Goal: Task Accomplishment & Management: Use online tool/utility

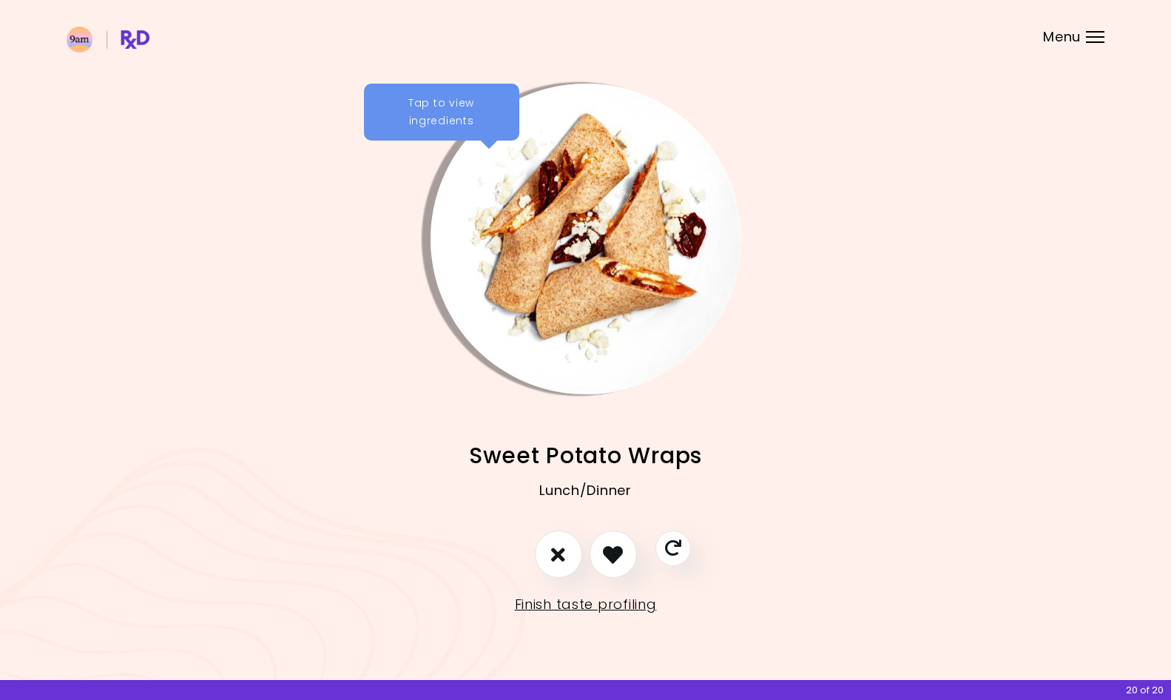
click at [425, 101] on div "Tap to view ingredients" at bounding box center [441, 113] width 155 height 58
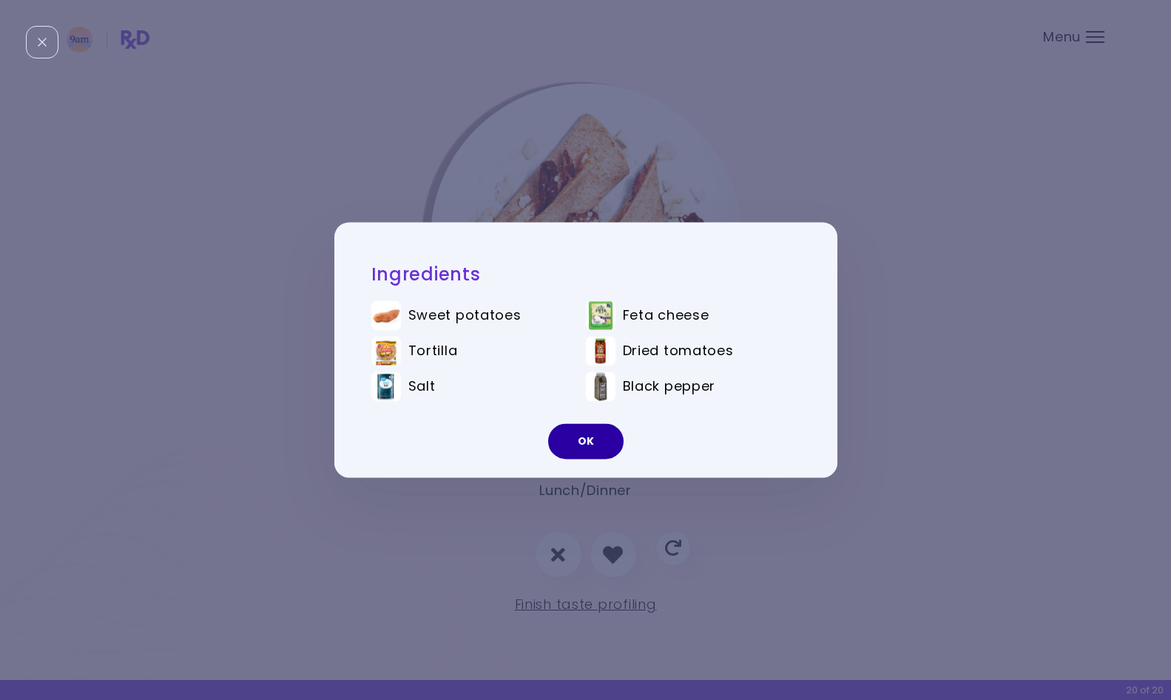
click at [576, 441] on button "OK" at bounding box center [585, 442] width 75 height 36
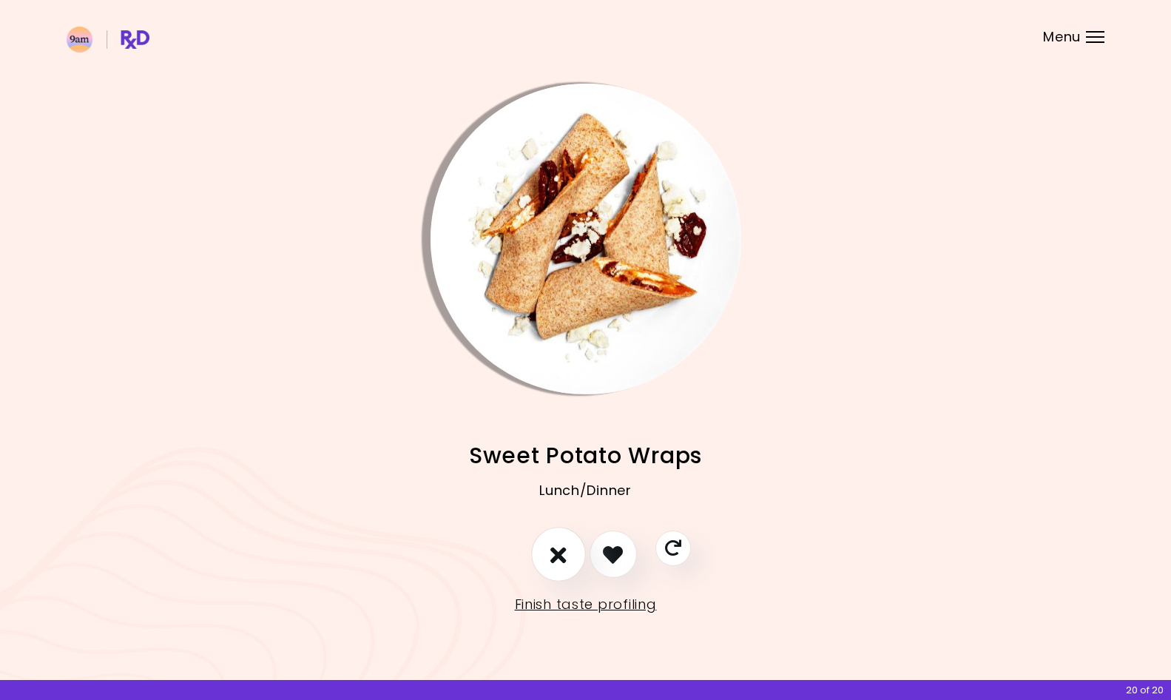
click at [538, 565] on button "I don't like this recipe" at bounding box center [558, 554] width 55 height 55
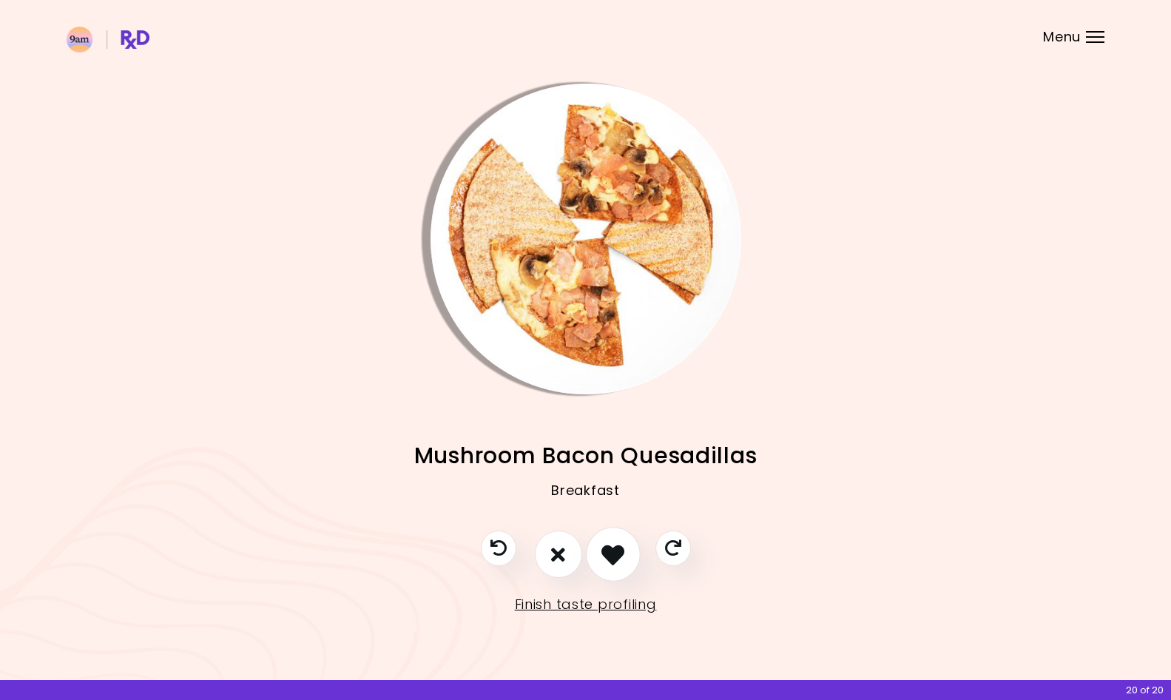
click at [616, 563] on icon "I like this recipe" at bounding box center [612, 554] width 23 height 23
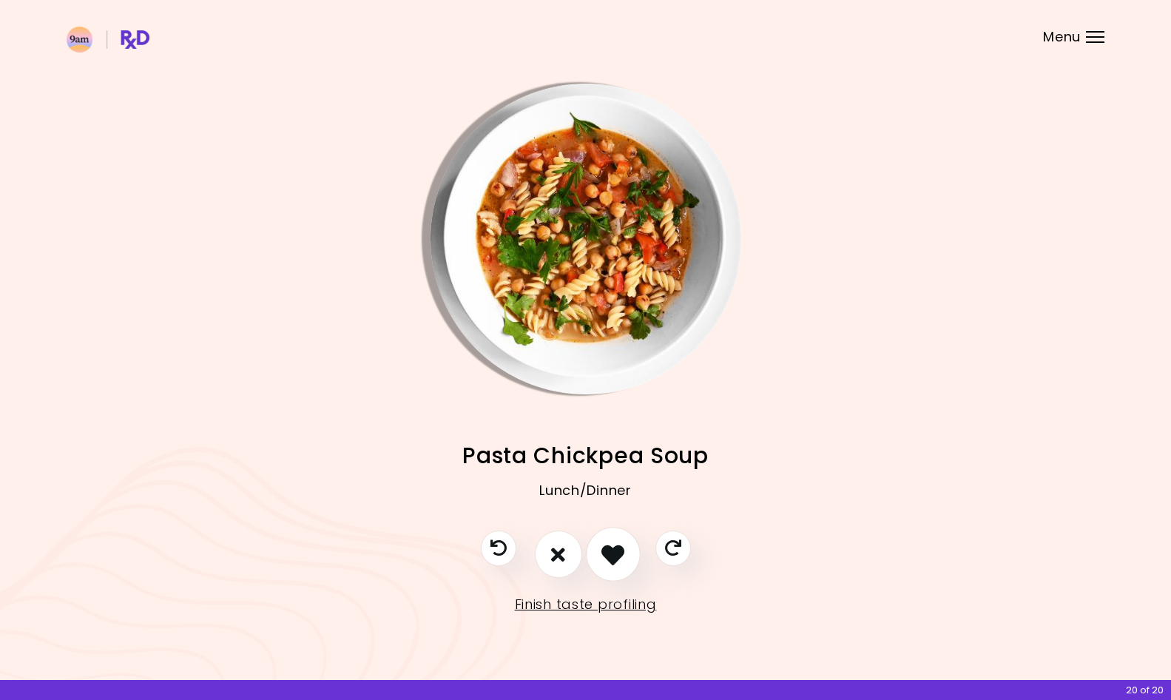
click at [616, 563] on icon "I like this recipe" at bounding box center [612, 554] width 23 height 23
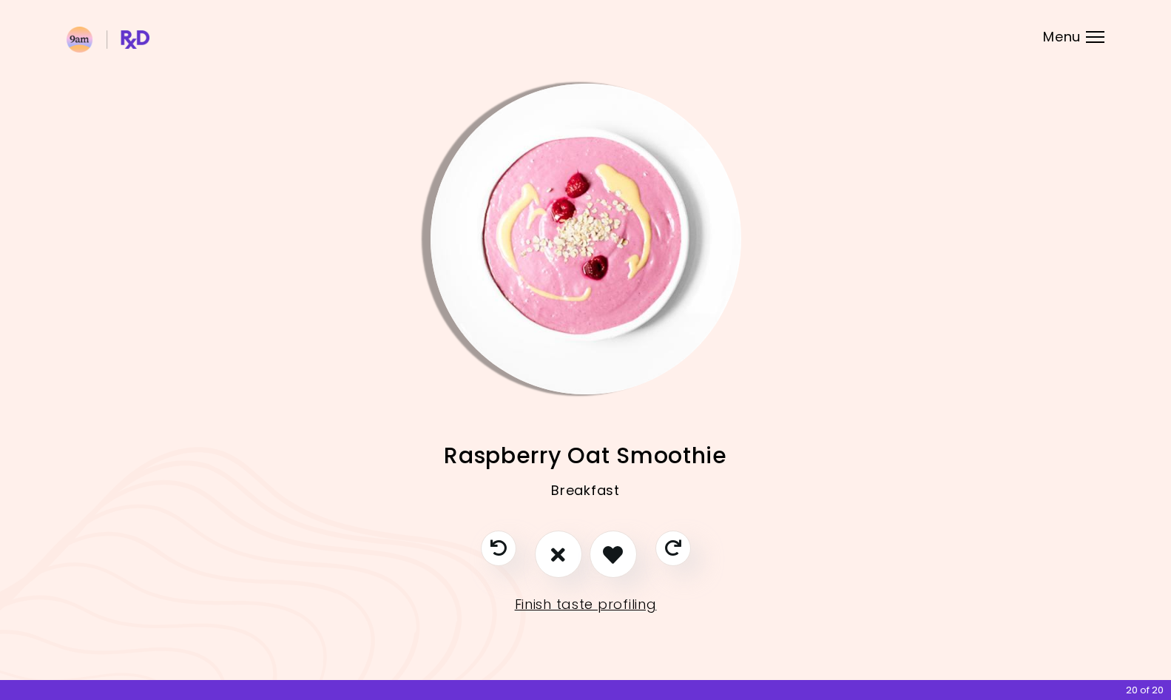
click at [605, 145] on img "Info - Raspberry Oat Smoothie" at bounding box center [585, 239] width 311 height 311
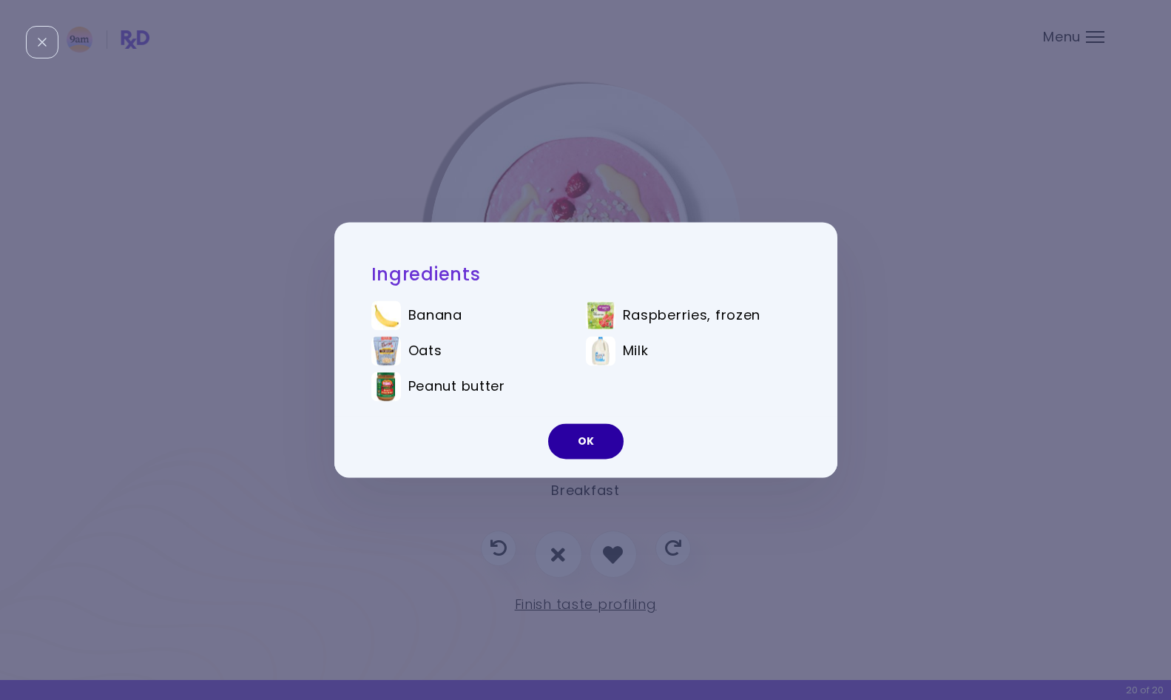
click at [575, 447] on button "OK" at bounding box center [585, 442] width 75 height 36
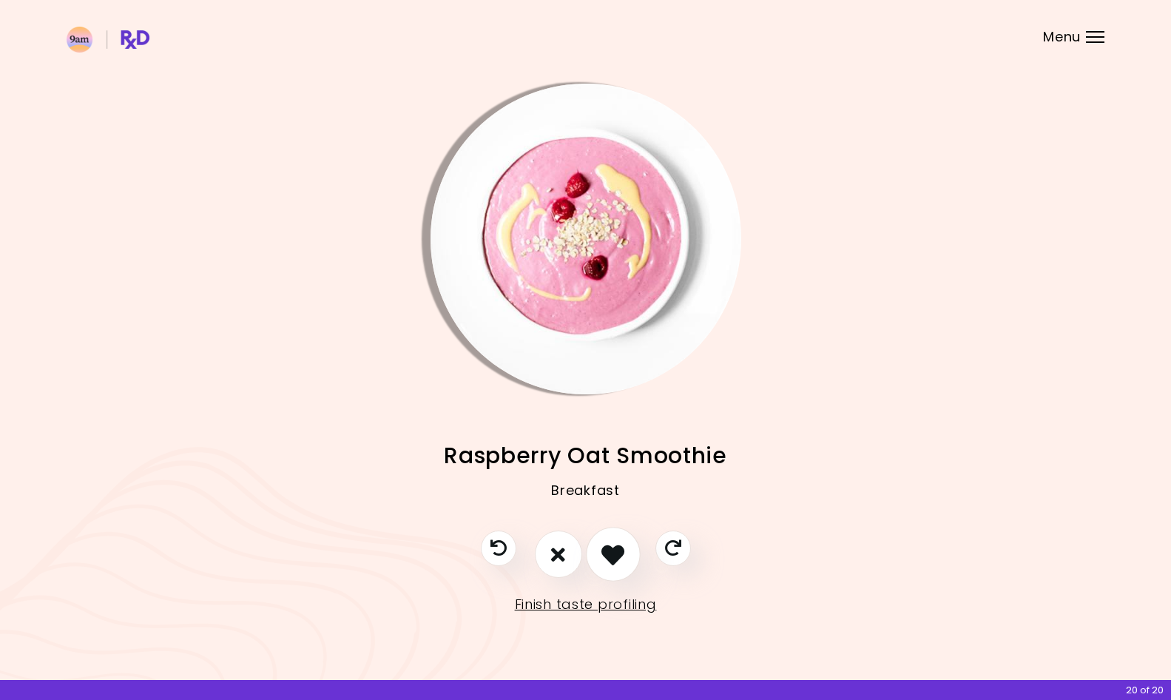
click at [602, 564] on button "I like this recipe" at bounding box center [613, 554] width 55 height 55
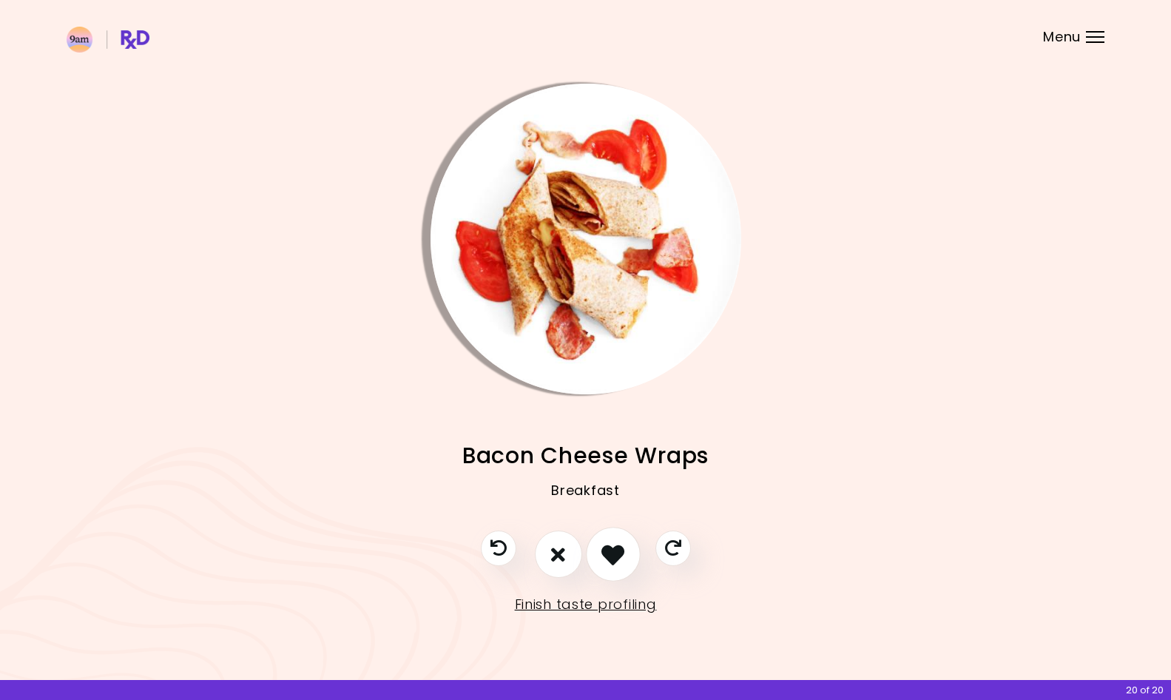
click at [602, 564] on icon "I like this recipe" at bounding box center [612, 554] width 23 height 23
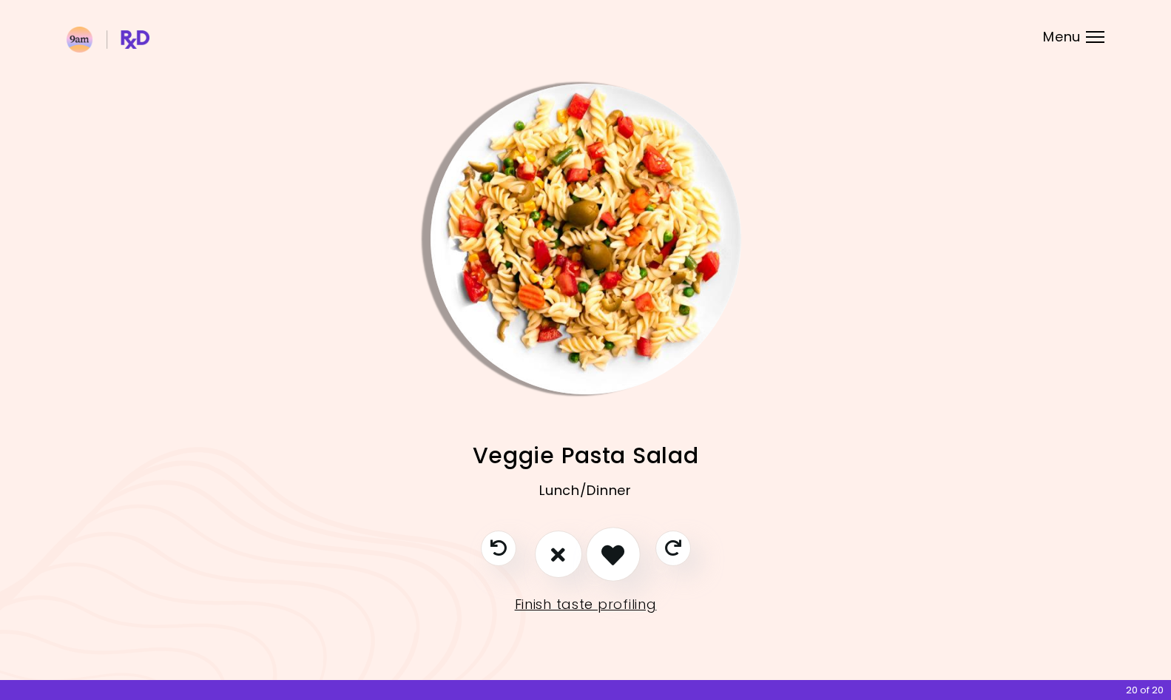
click at [602, 564] on icon "I like this recipe" at bounding box center [612, 554] width 23 height 23
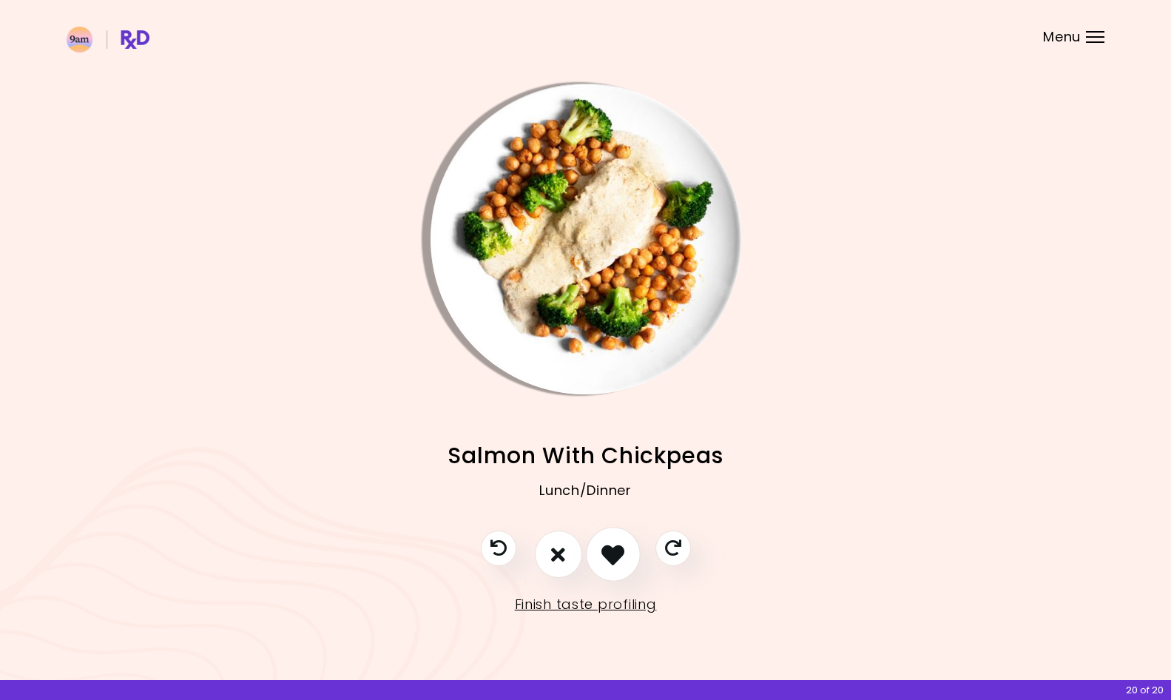
click at [602, 564] on icon "I like this recipe" at bounding box center [612, 554] width 23 height 23
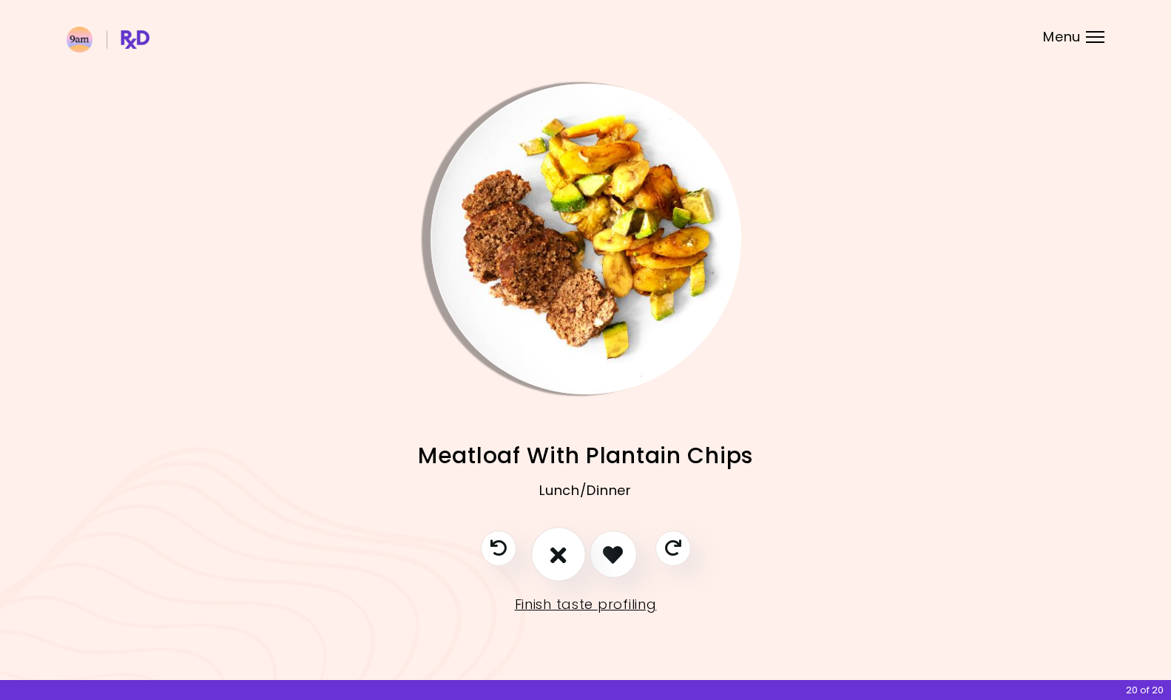
click at [547, 564] on button "I don't like this recipe" at bounding box center [558, 554] width 55 height 55
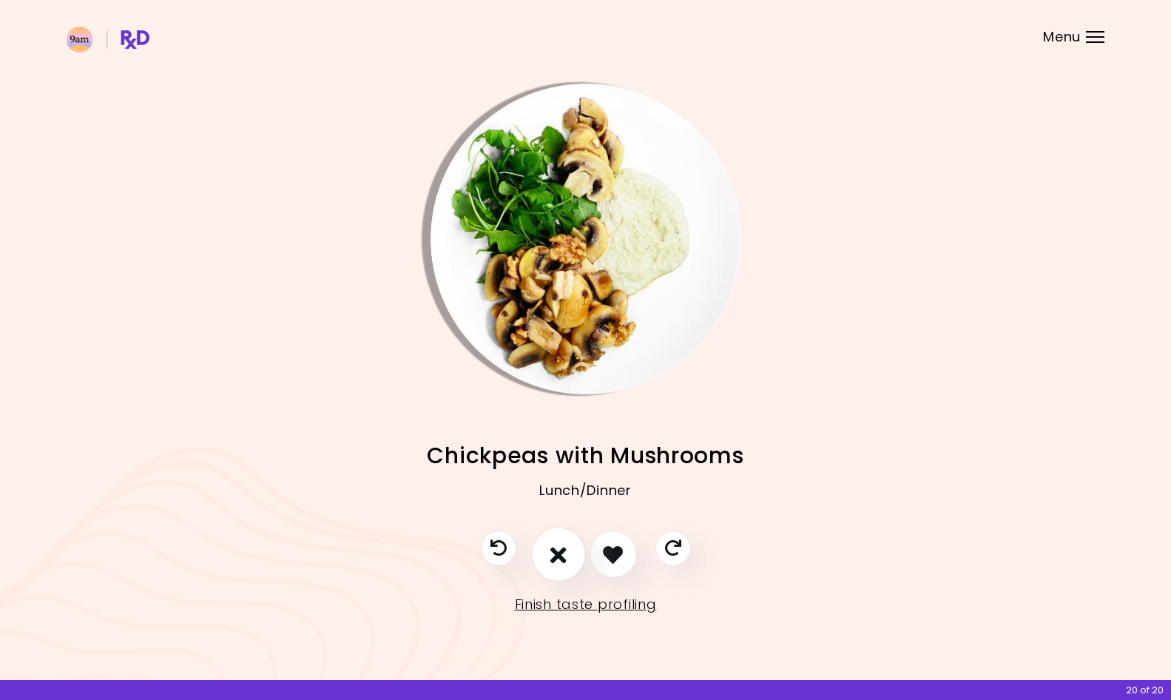
click at [547, 564] on button "I don't like this recipe" at bounding box center [558, 554] width 55 height 55
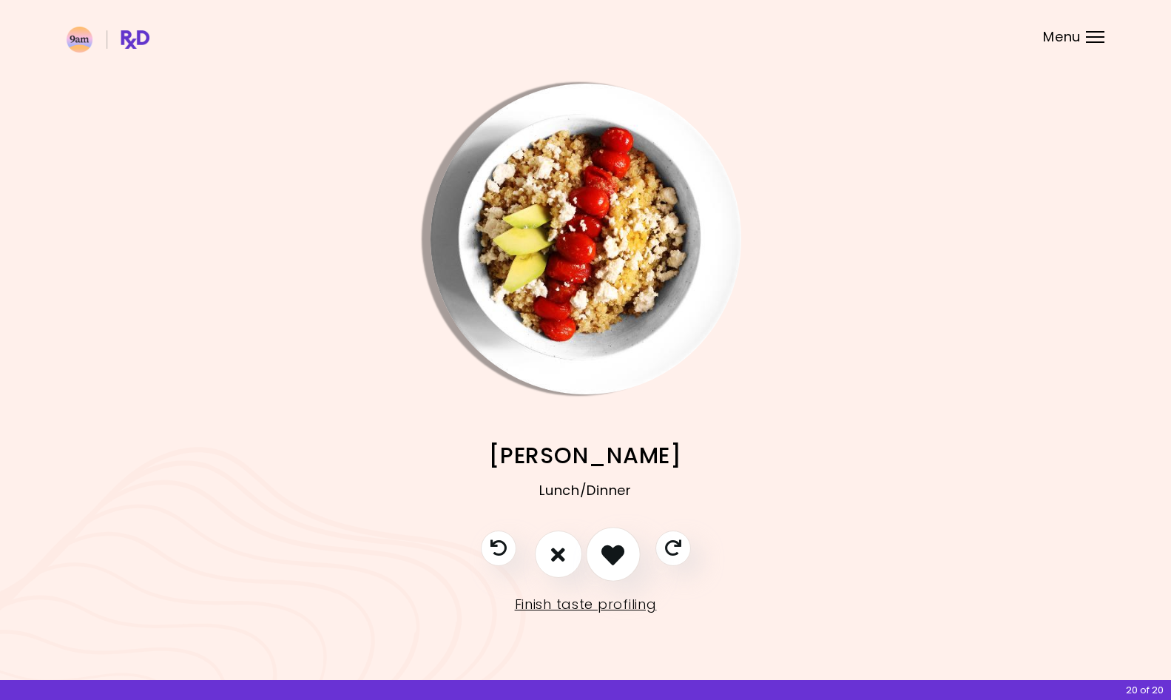
click at [626, 553] on button "I like this recipe" at bounding box center [613, 554] width 55 height 55
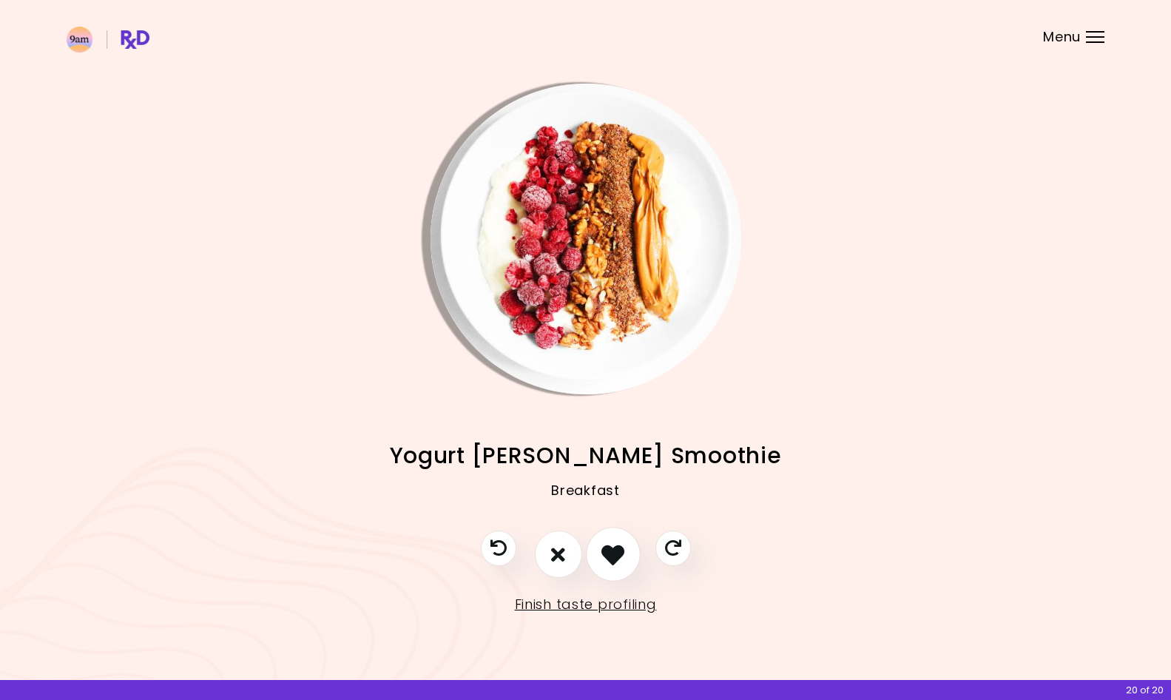
click at [626, 553] on button "I like this recipe" at bounding box center [613, 554] width 55 height 55
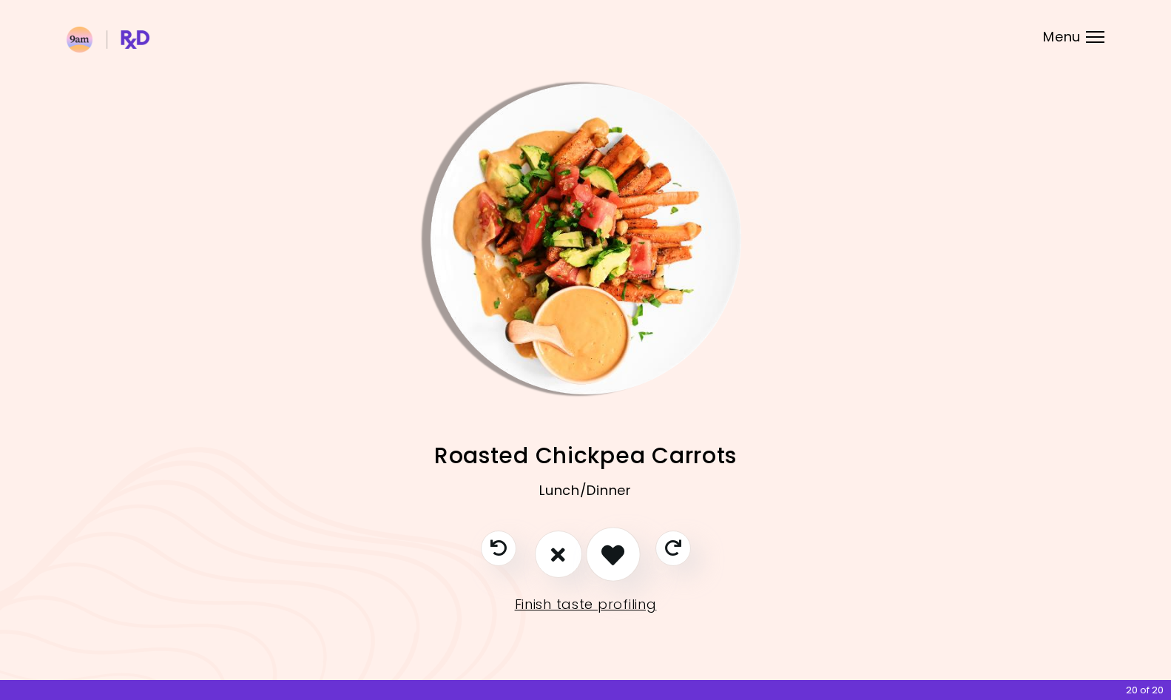
click at [626, 553] on button "I like this recipe" at bounding box center [613, 554] width 55 height 55
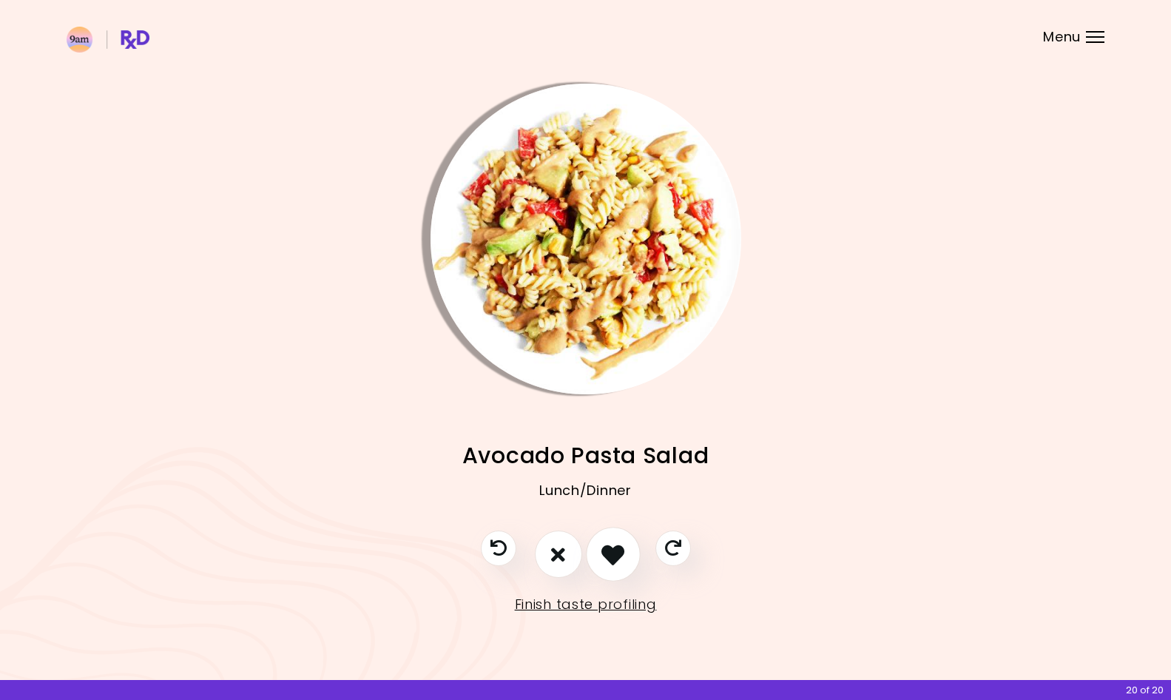
click at [626, 553] on button "I like this recipe" at bounding box center [613, 554] width 55 height 55
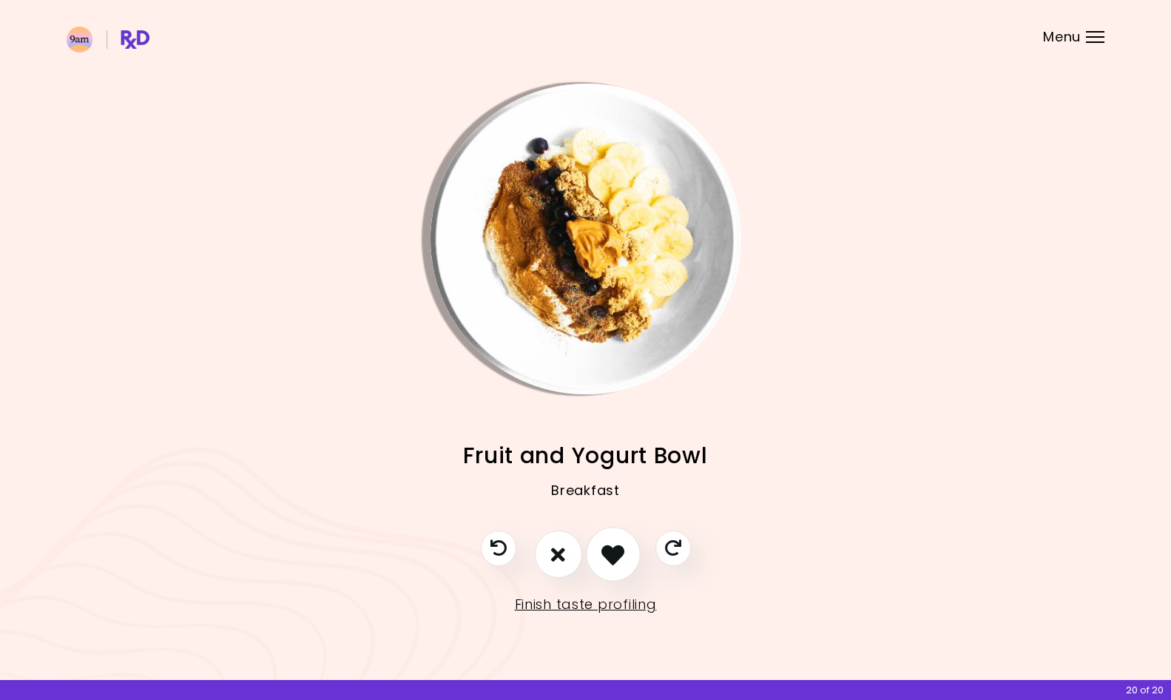
click at [626, 553] on button "I like this recipe" at bounding box center [613, 554] width 55 height 55
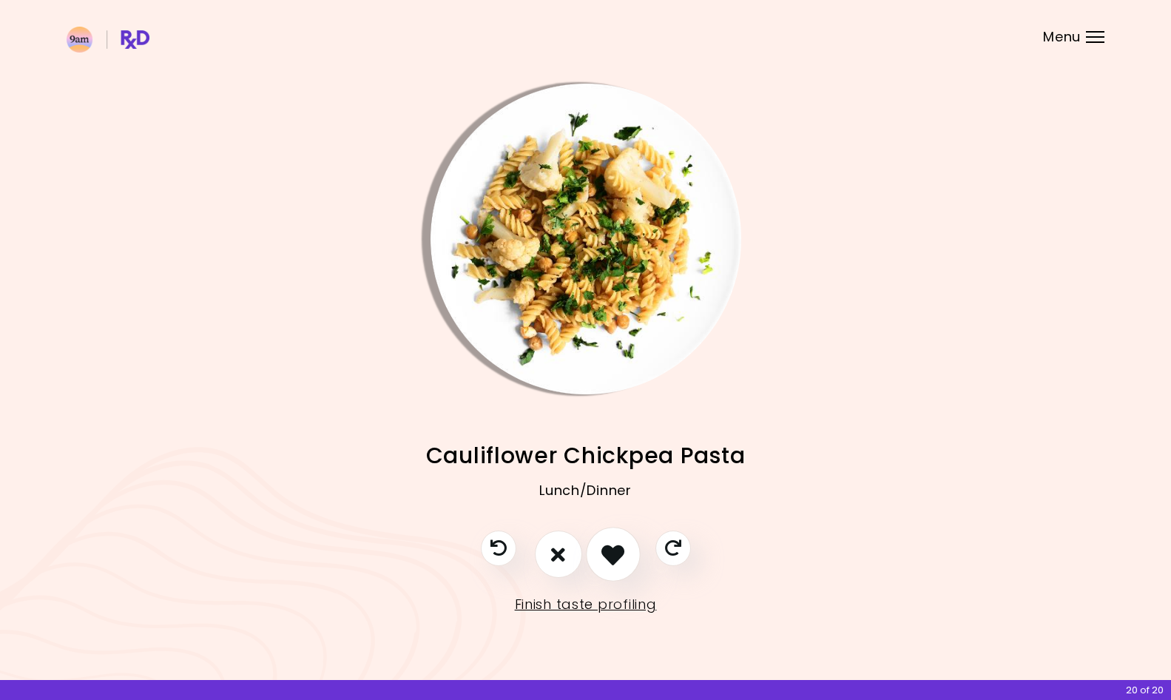
click at [626, 553] on button "I like this recipe" at bounding box center [613, 554] width 55 height 55
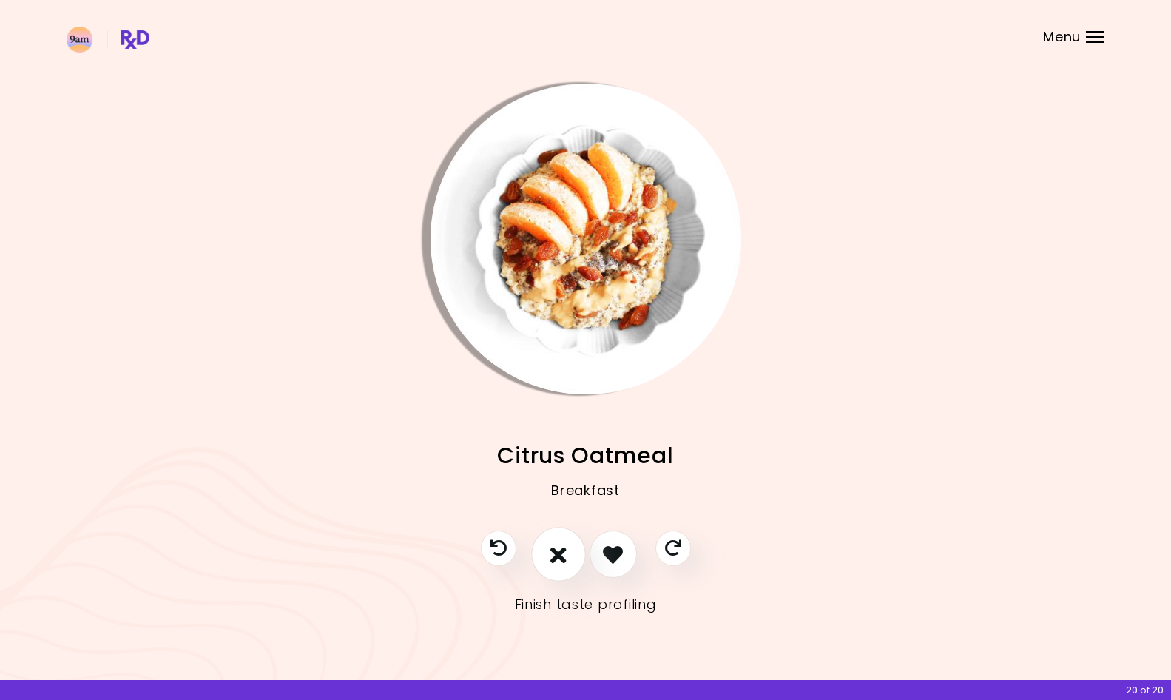
click at [558, 553] on icon "I don't like this recipe" at bounding box center [558, 554] width 16 height 23
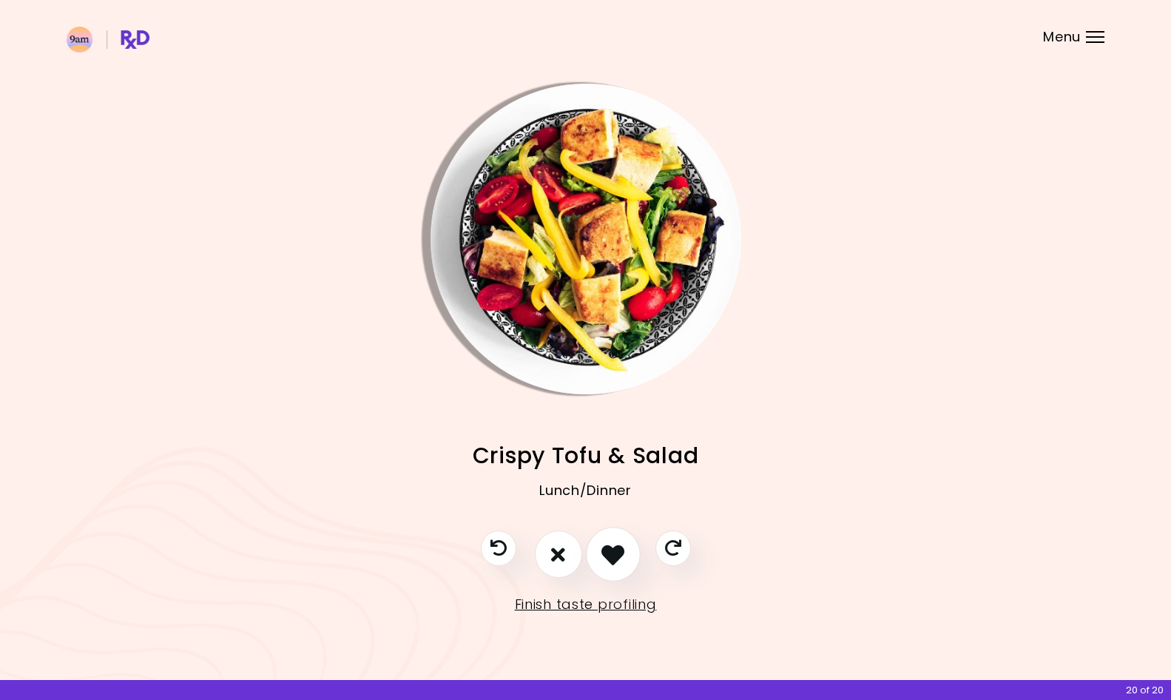
click at [628, 541] on button "I like this recipe" at bounding box center [613, 554] width 55 height 55
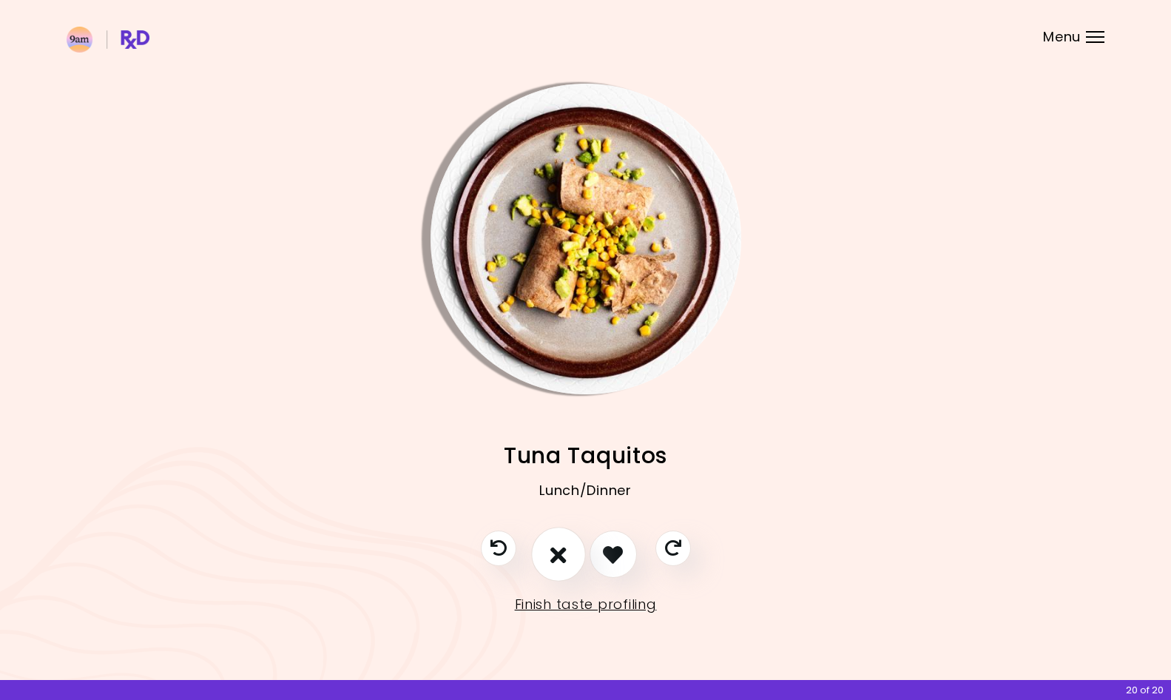
click at [542, 550] on button "I don't like this recipe" at bounding box center [558, 554] width 55 height 55
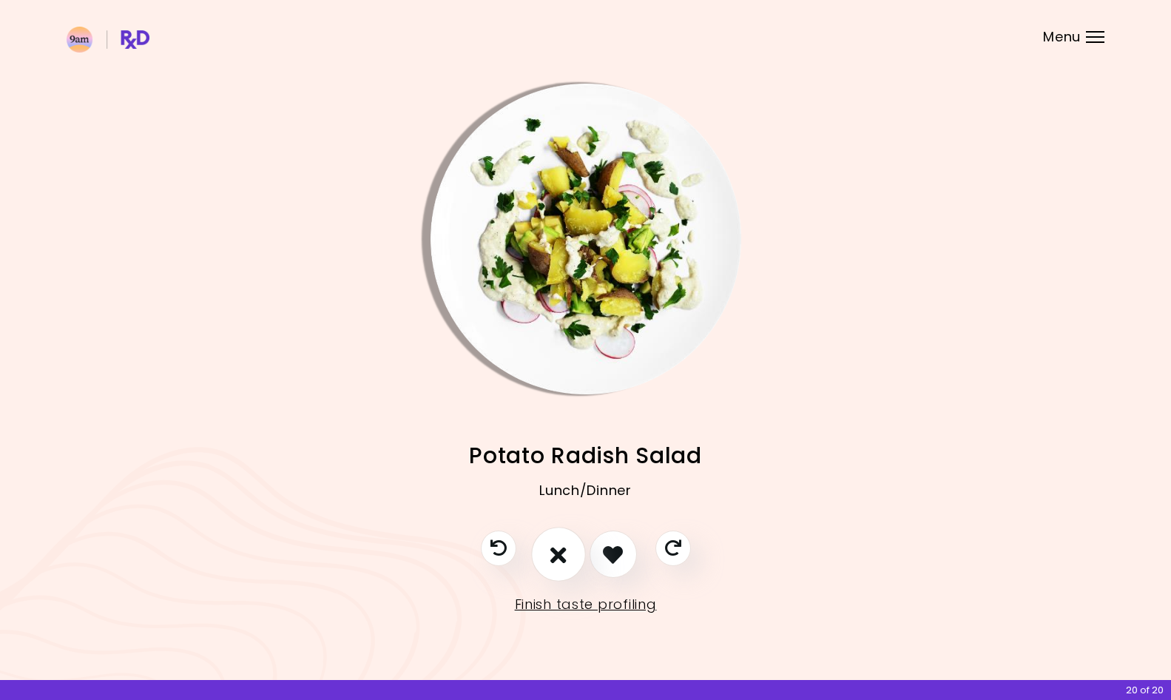
click at [542, 550] on button "I don't like this recipe" at bounding box center [558, 554] width 55 height 55
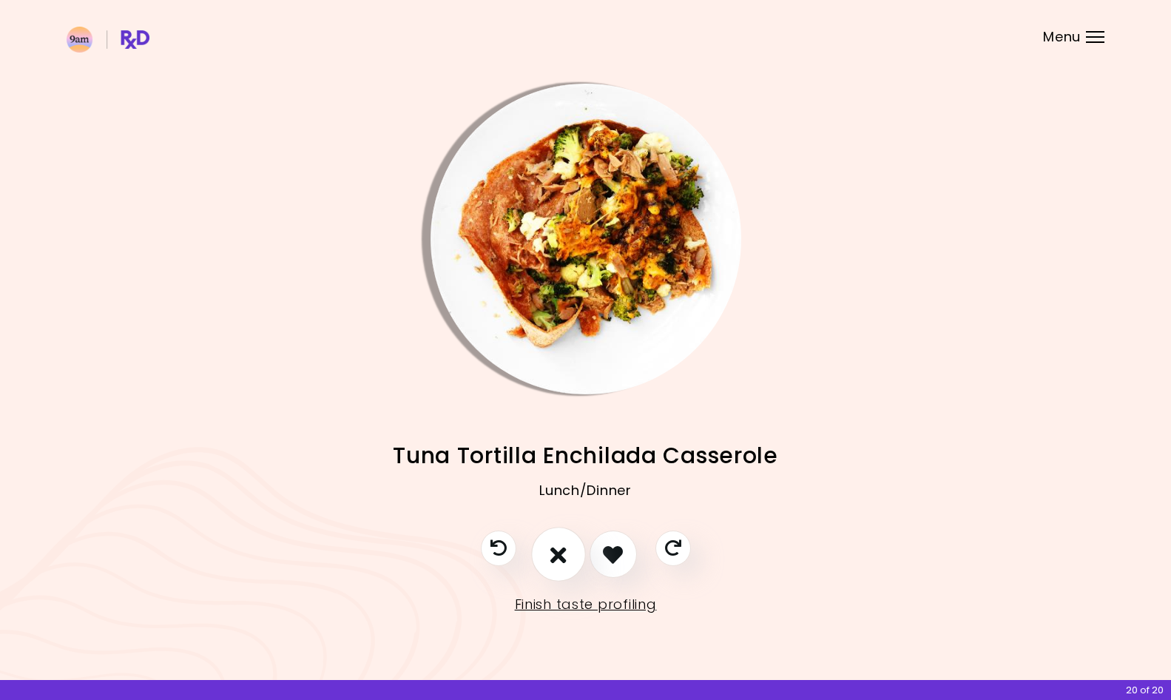
click at [555, 550] on icon "I don't like this recipe" at bounding box center [558, 554] width 16 height 23
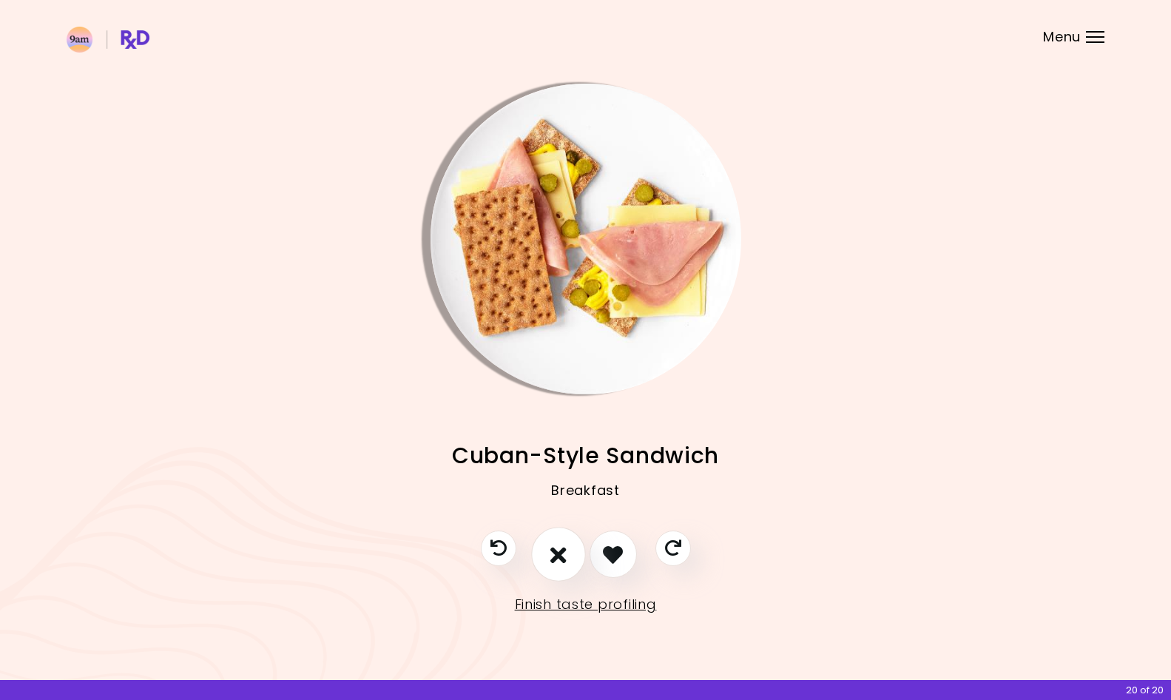
click at [555, 550] on icon "I don't like this recipe" at bounding box center [558, 554] width 16 height 23
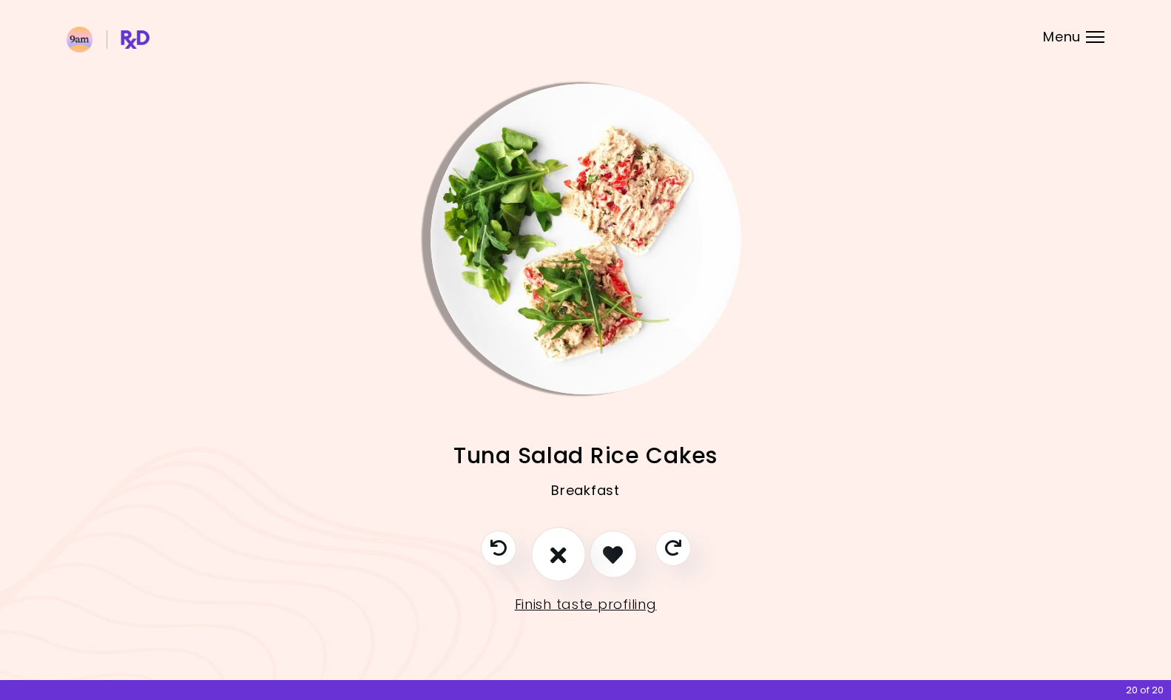
click at [567, 547] on button "I don't like this recipe" at bounding box center [558, 554] width 55 height 55
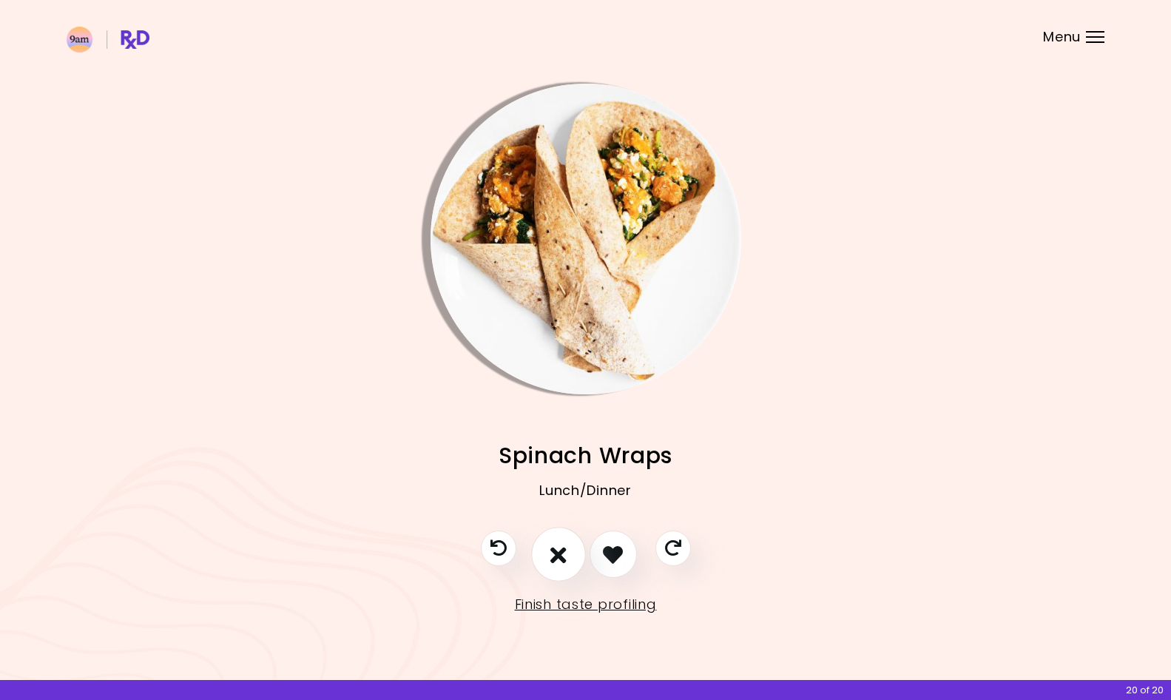
click at [567, 547] on button "I don't like this recipe" at bounding box center [558, 554] width 55 height 55
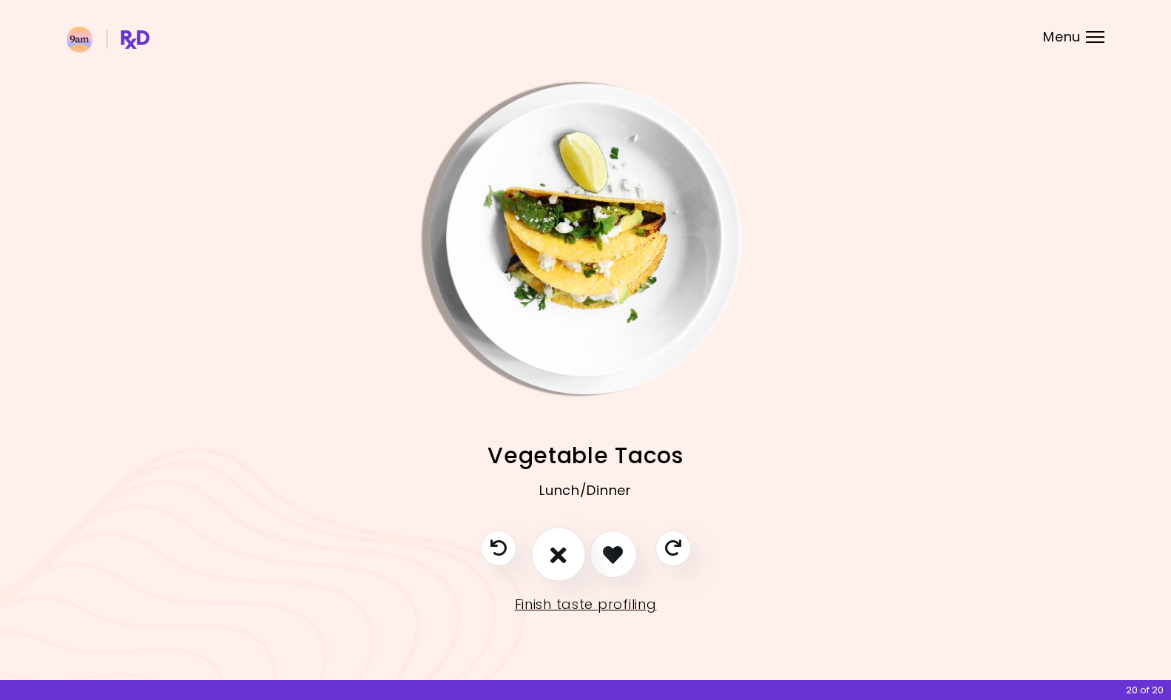
click at [567, 547] on button "I don't like this recipe" at bounding box center [558, 554] width 55 height 55
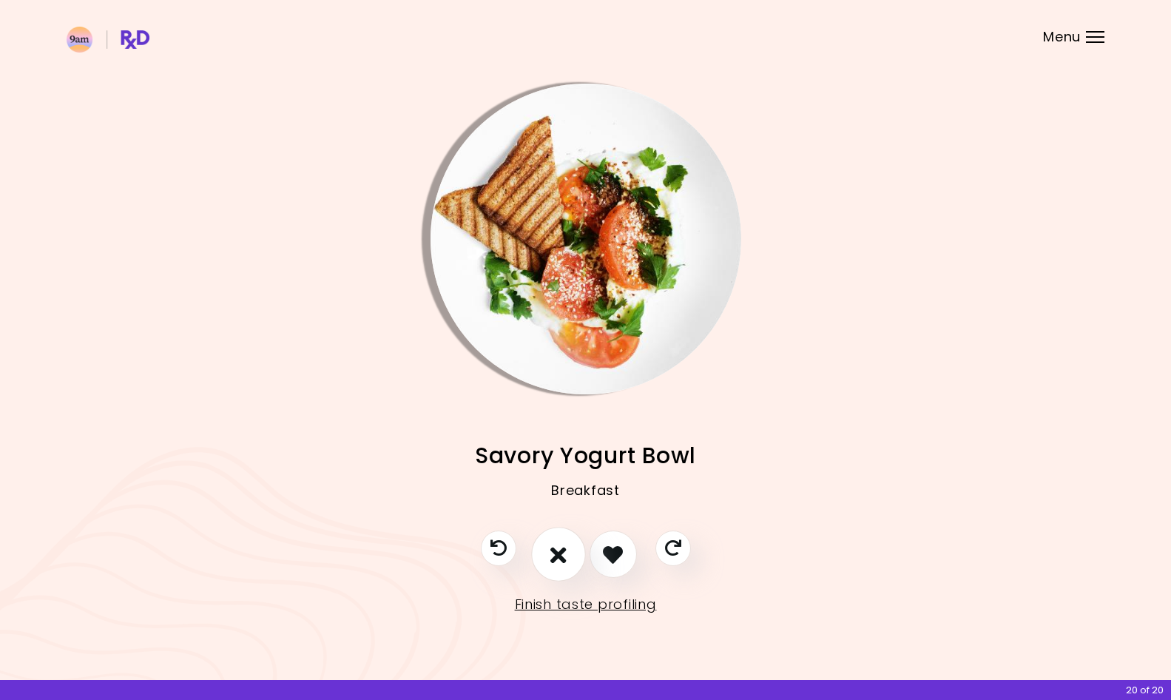
click at [567, 547] on button "I don't like this recipe" at bounding box center [558, 554] width 55 height 55
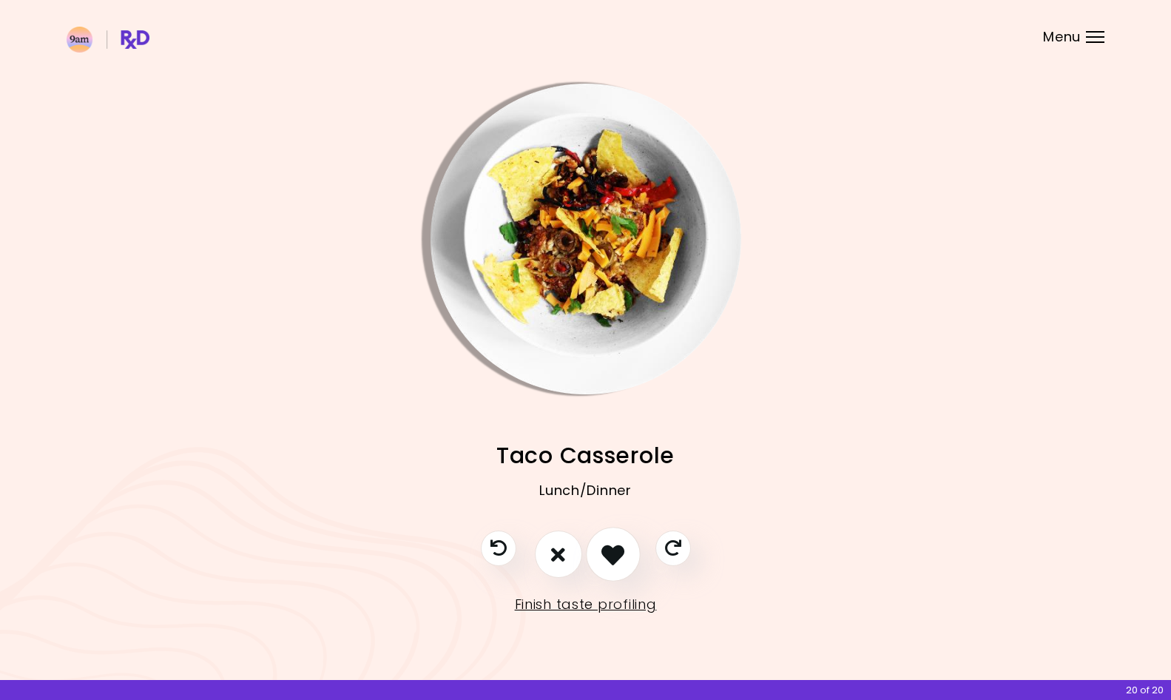
click at [615, 545] on icon "I like this recipe" at bounding box center [612, 554] width 23 height 23
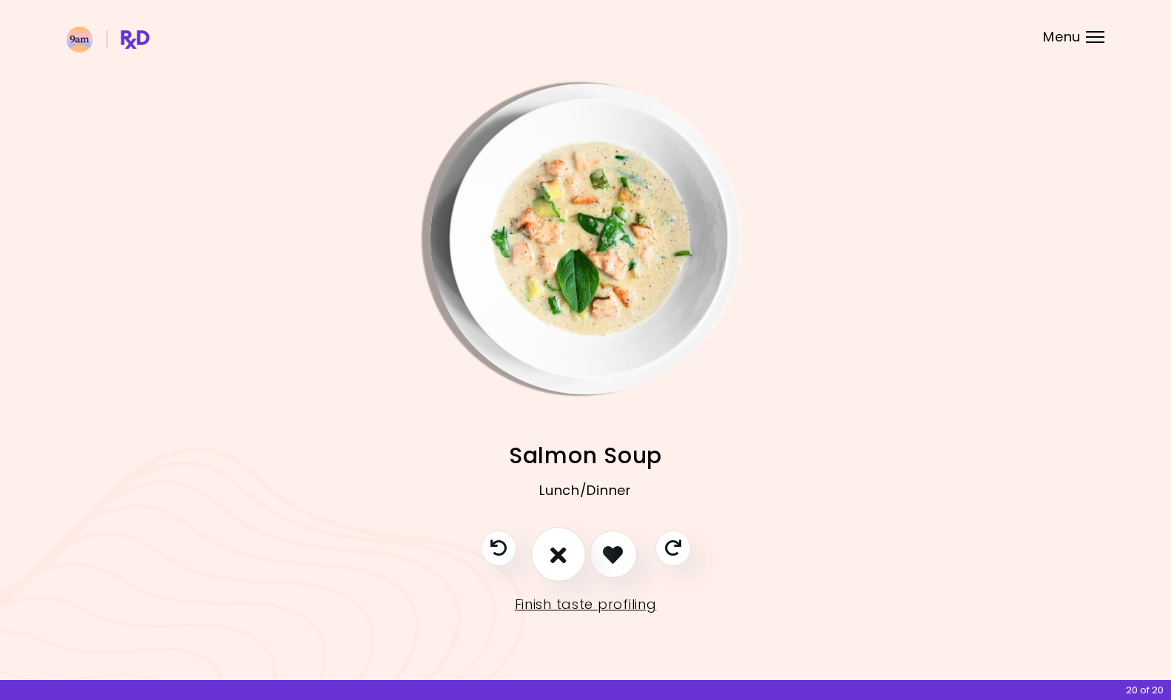
click at [546, 550] on button "I don't like this recipe" at bounding box center [558, 554] width 55 height 55
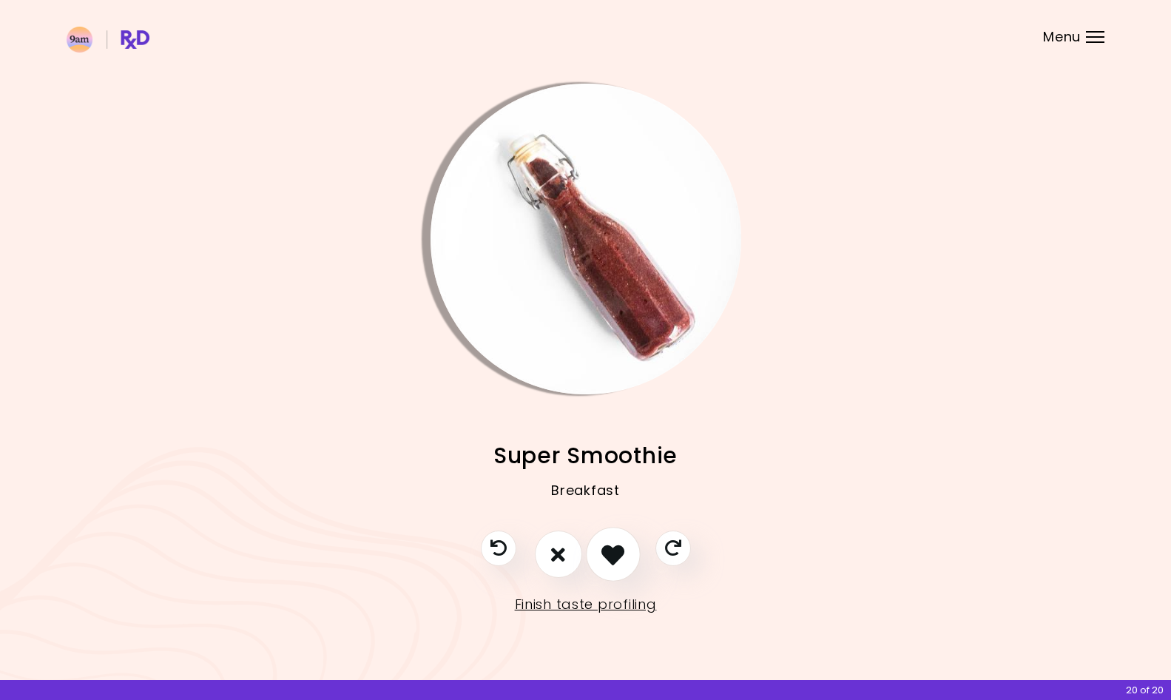
click at [608, 549] on icon "I like this recipe" at bounding box center [612, 554] width 23 height 23
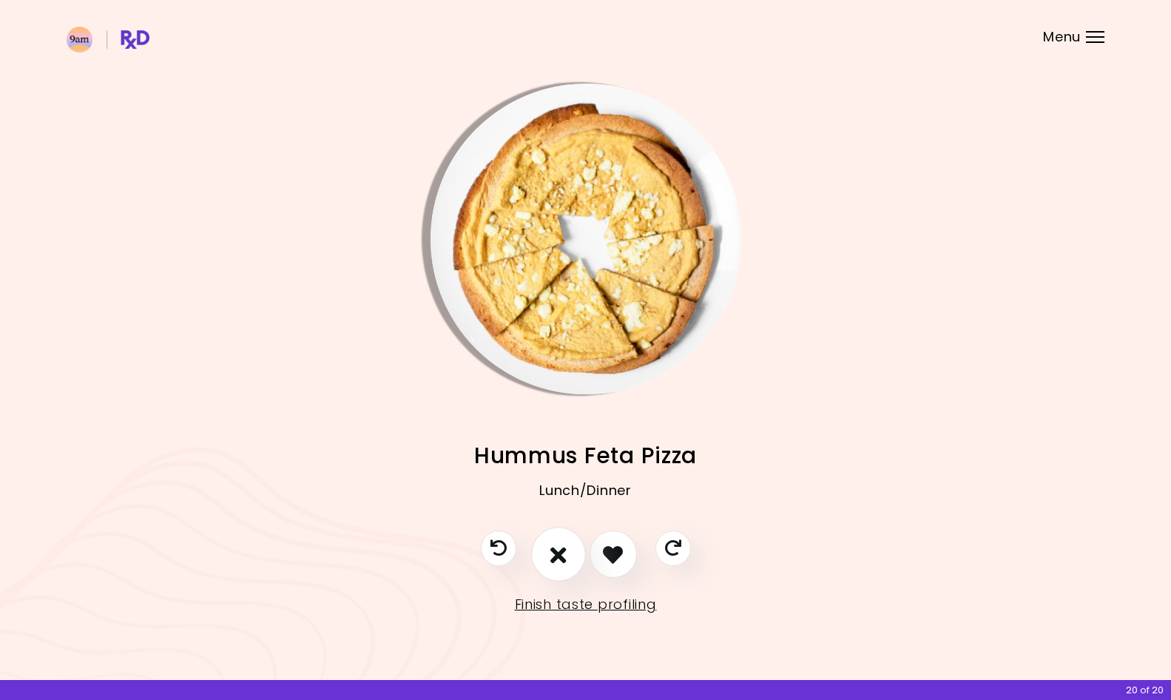
drag, startPoint x: 608, startPoint y: 549, endPoint x: 558, endPoint y: 550, distance: 50.3
click at [557, 550] on div at bounding box center [586, 561] width 240 height 62
click at [558, 550] on icon "I don't like this recipe" at bounding box center [558, 554] width 16 height 23
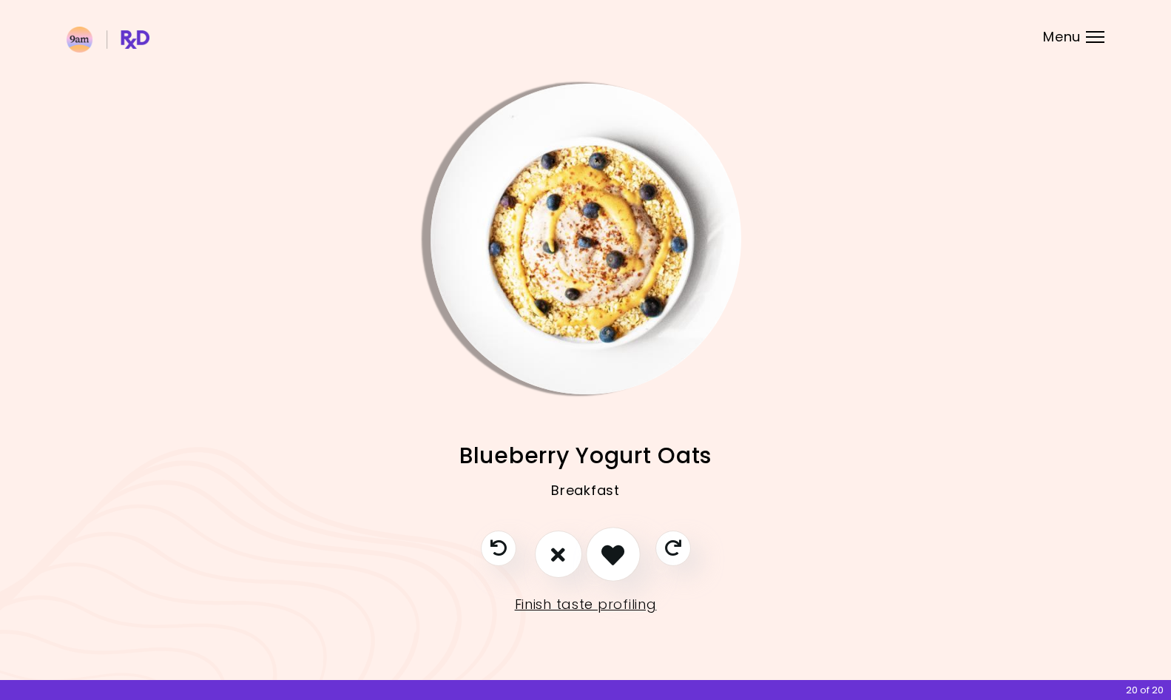
click at [592, 543] on button "I like this recipe" at bounding box center [613, 554] width 55 height 55
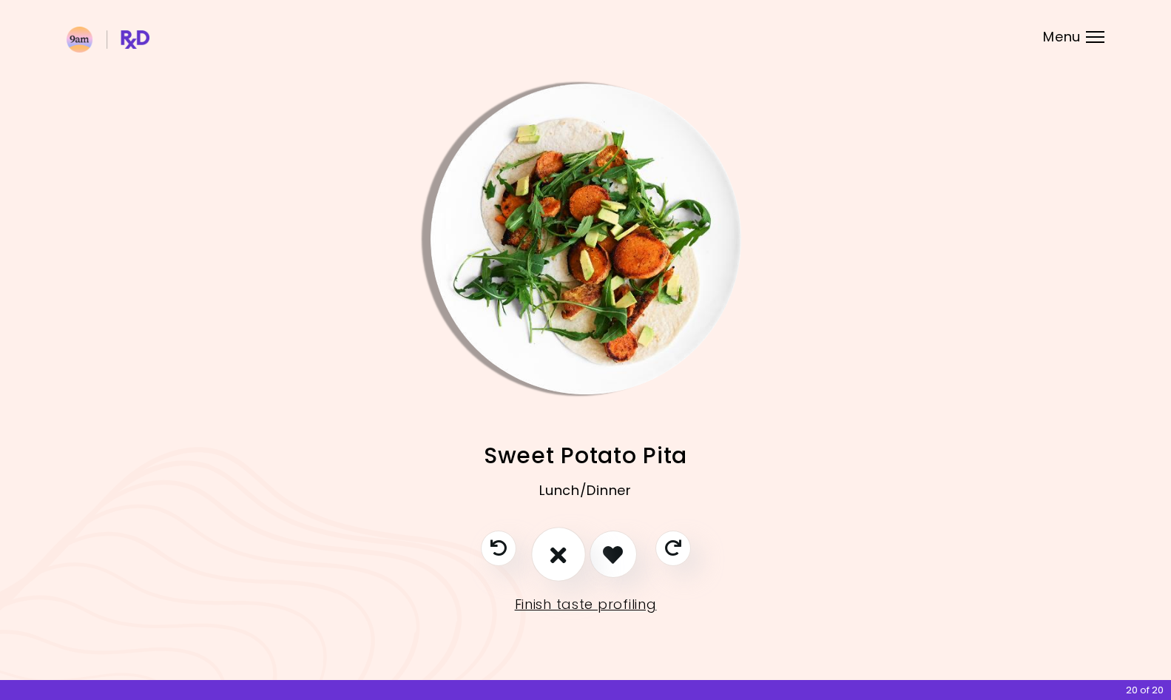
click at [575, 548] on button "I don't like this recipe" at bounding box center [558, 554] width 55 height 55
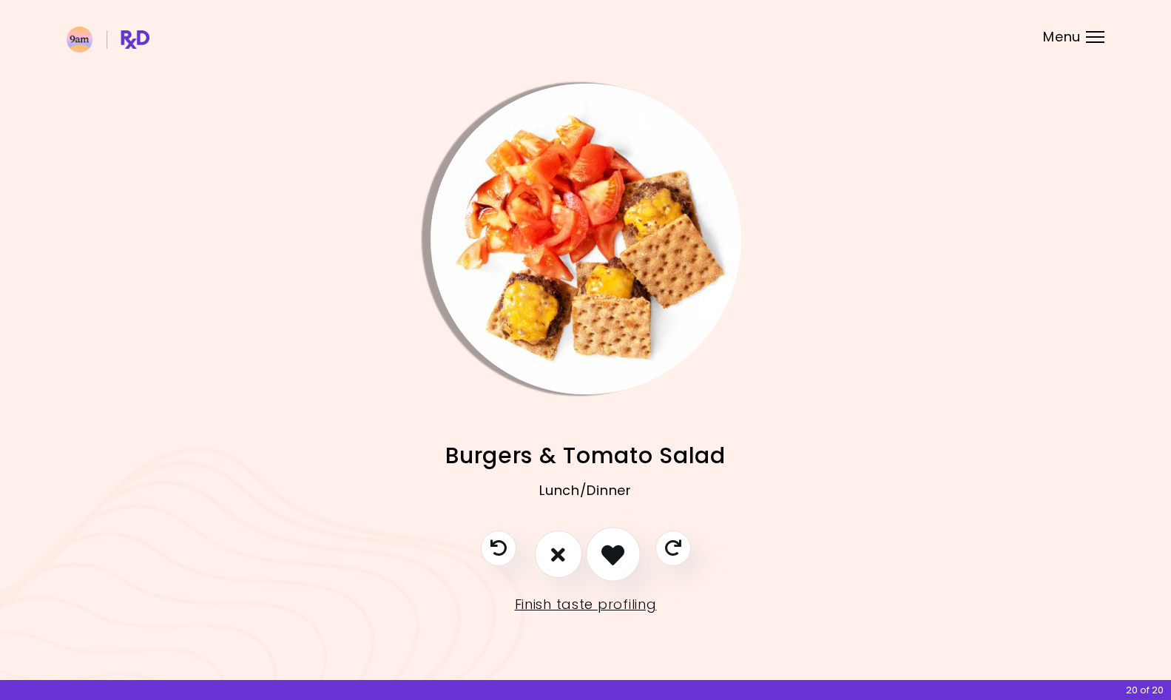
click at [601, 546] on icon "I like this recipe" at bounding box center [612, 554] width 23 height 23
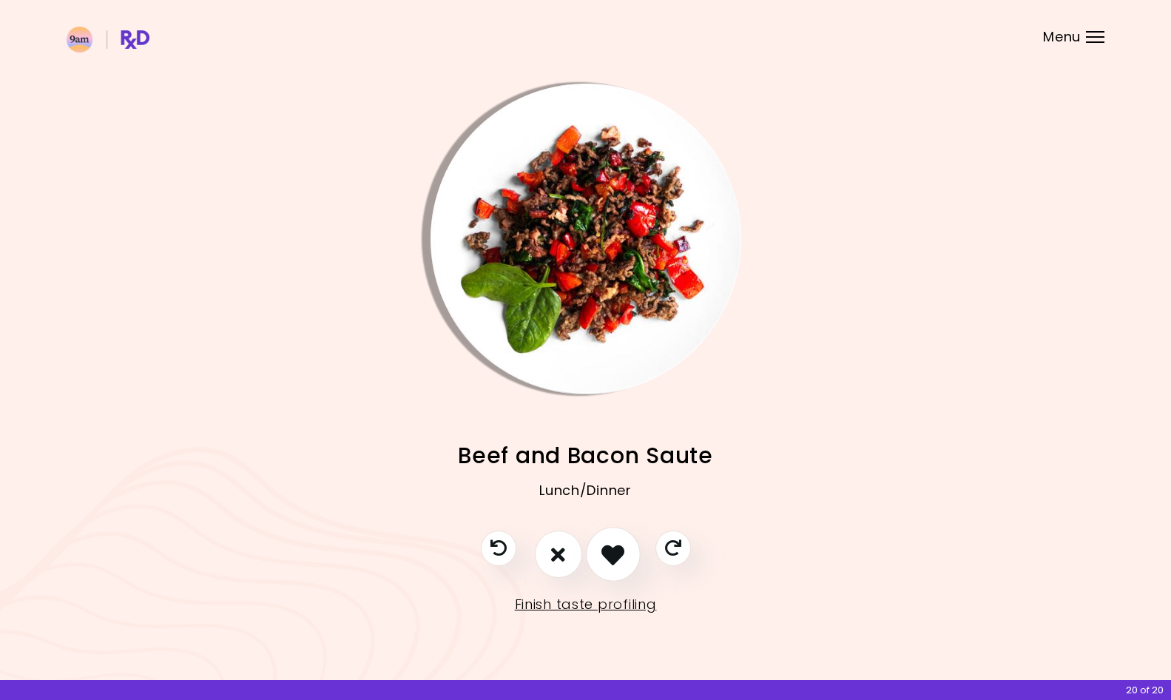
click at [601, 546] on icon "I like this recipe" at bounding box center [612, 554] width 23 height 23
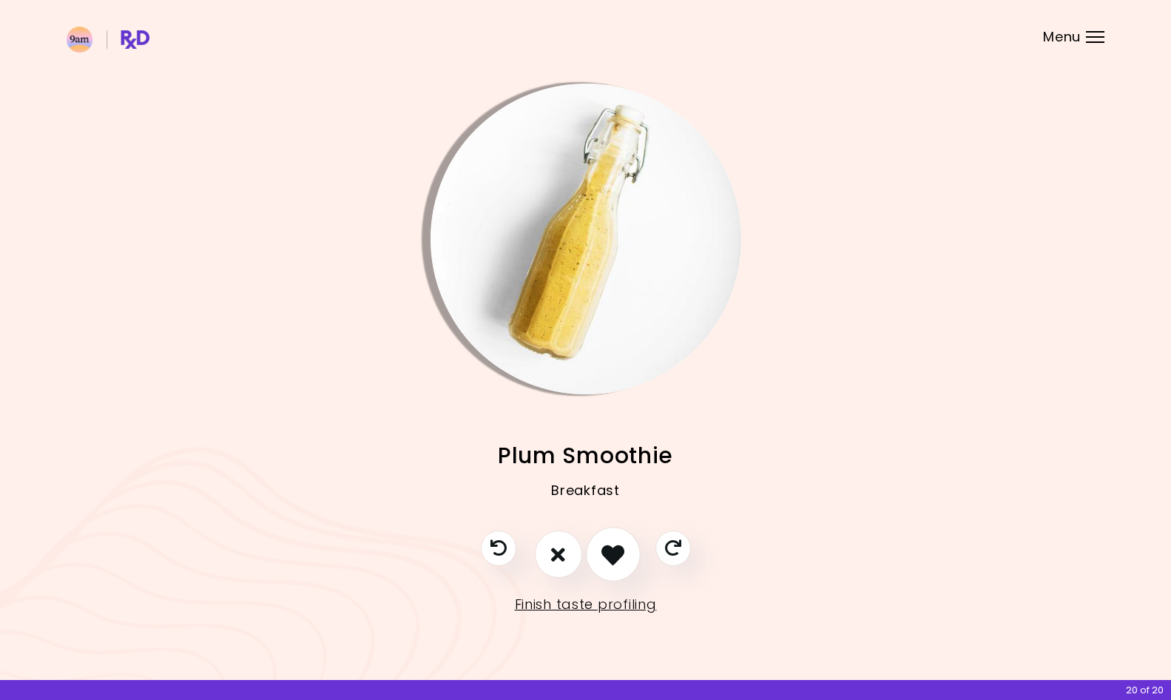
click at [601, 546] on icon "I like this recipe" at bounding box center [612, 554] width 23 height 23
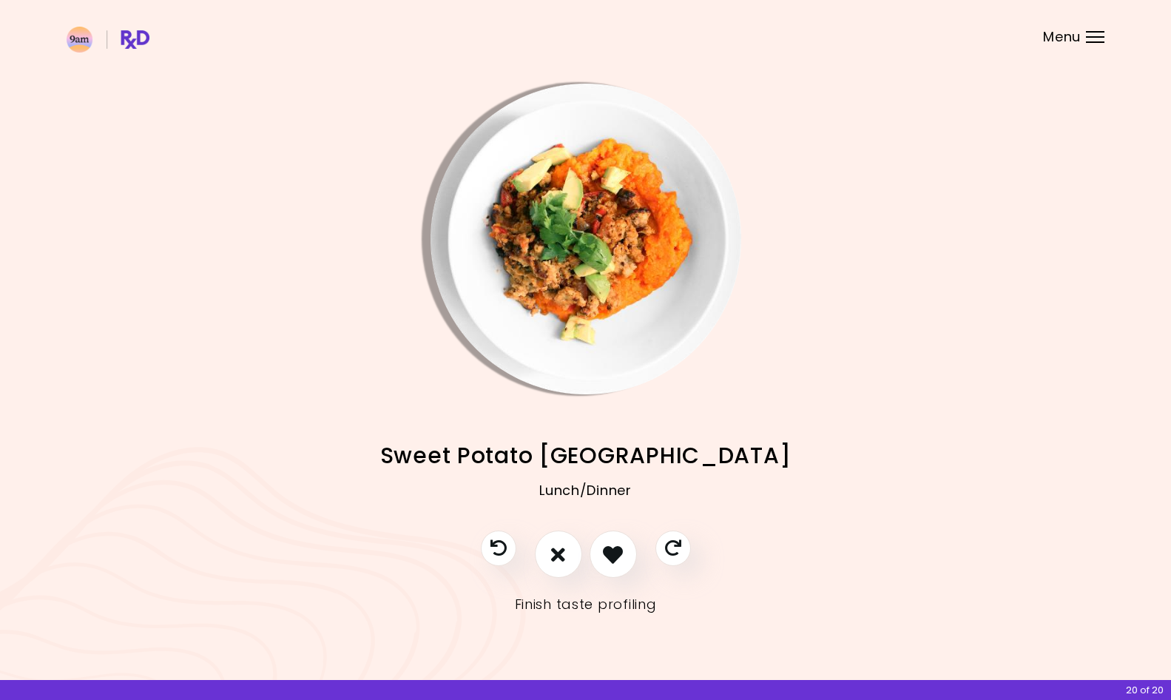
click at [623, 601] on link "Finish taste profiling" at bounding box center [586, 604] width 142 height 24
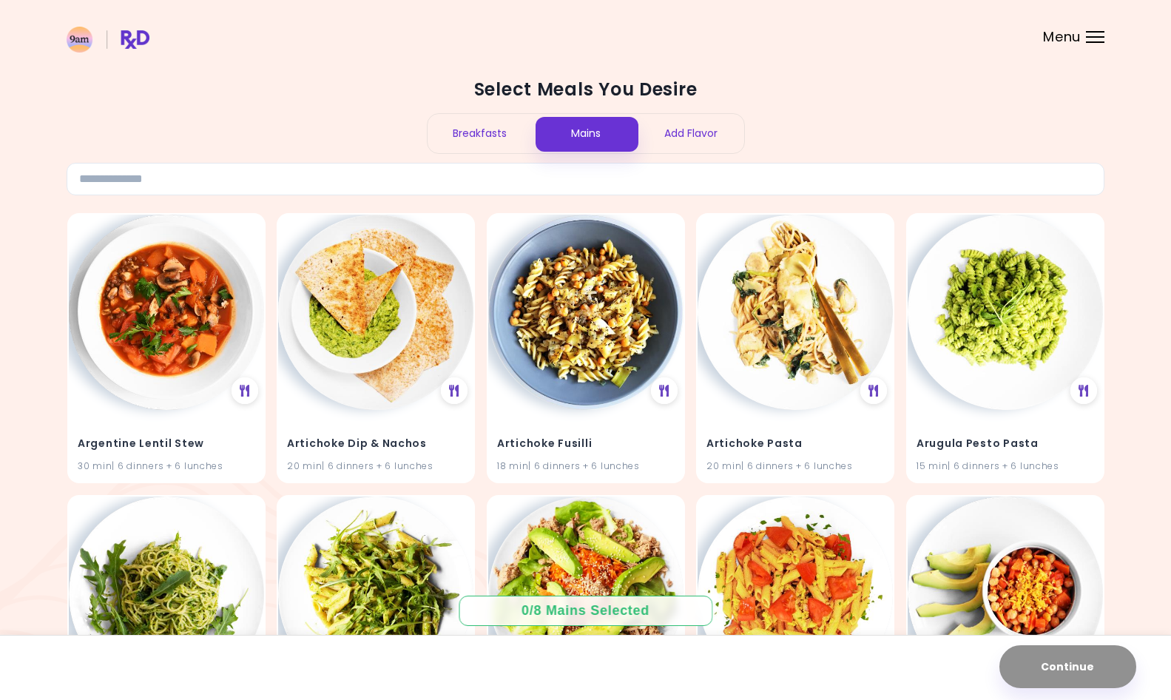
click at [470, 129] on div "Breakfasts" at bounding box center [481, 133] width 106 height 39
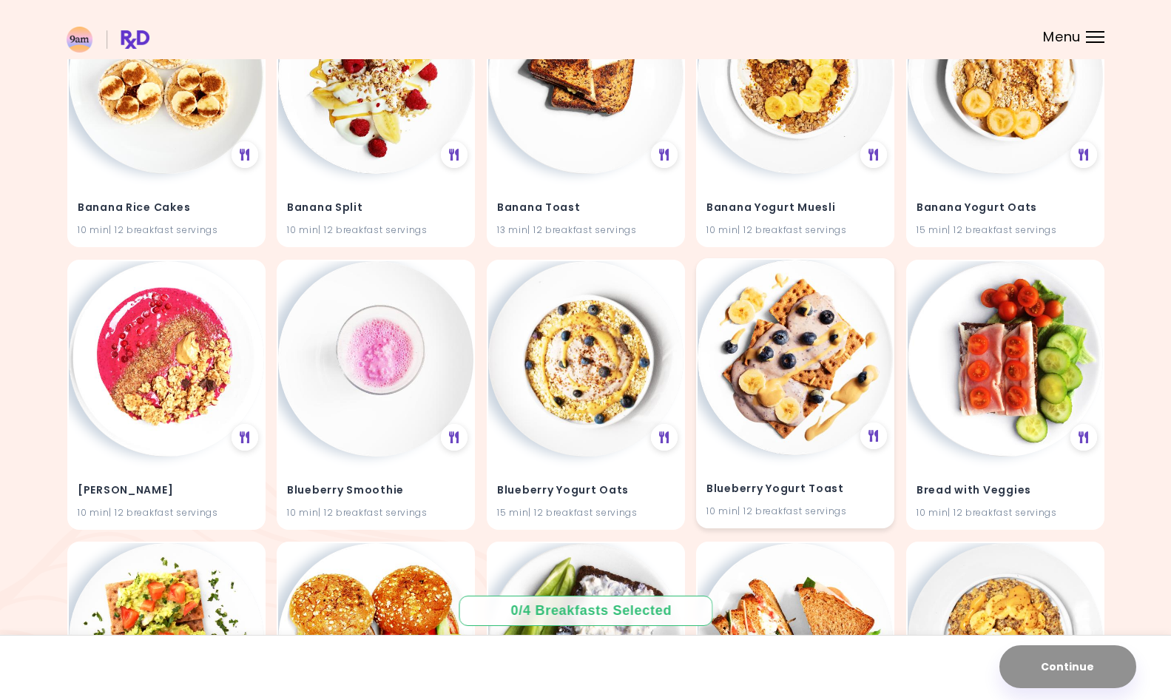
scroll to position [799, 0]
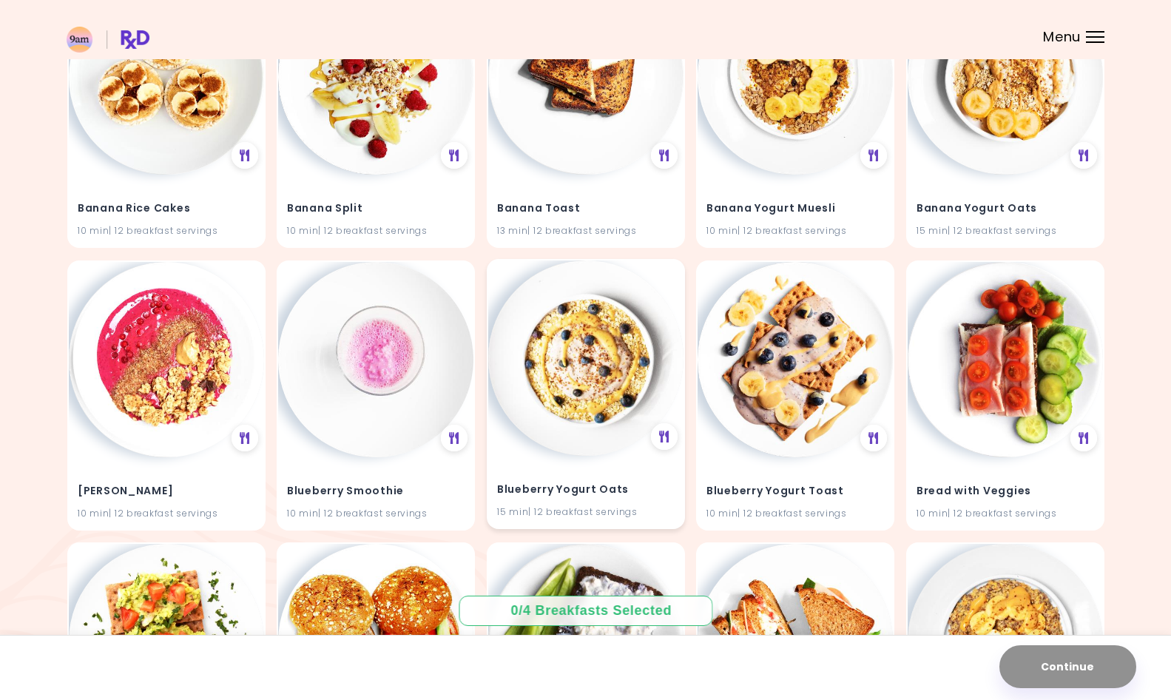
click at [567, 371] on img at bounding box center [585, 357] width 195 height 195
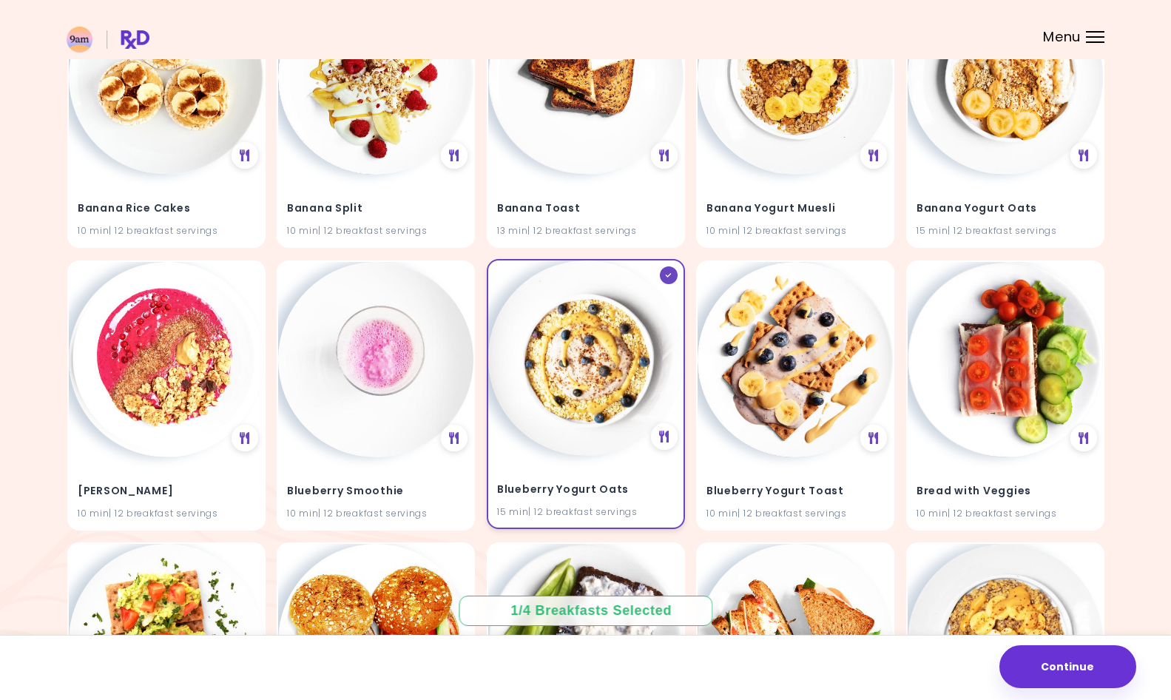
click at [567, 370] on img at bounding box center [585, 357] width 195 height 195
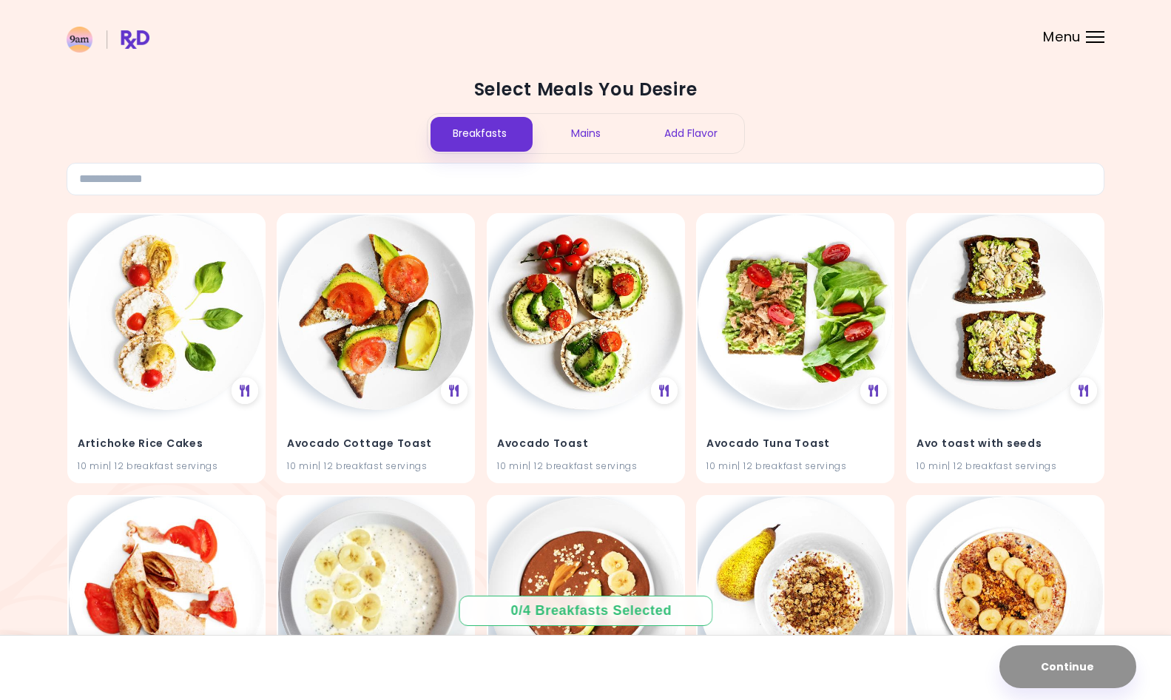
scroll to position [0, 0]
click at [561, 294] on img at bounding box center [585, 310] width 195 height 195
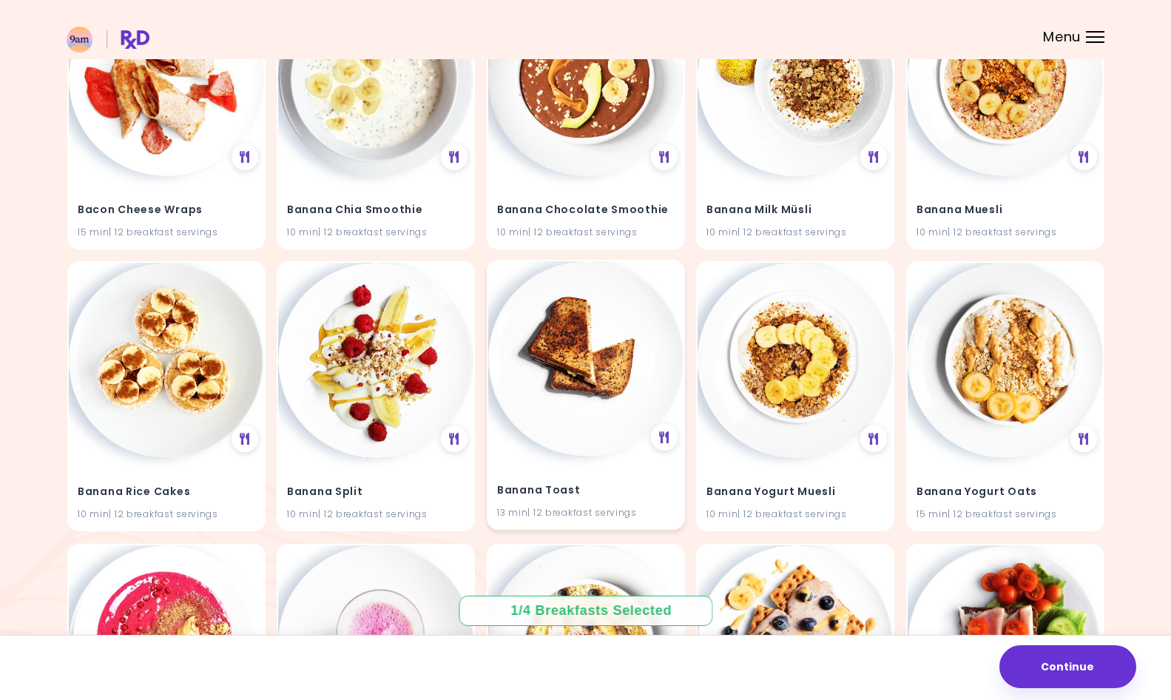
scroll to position [505, 0]
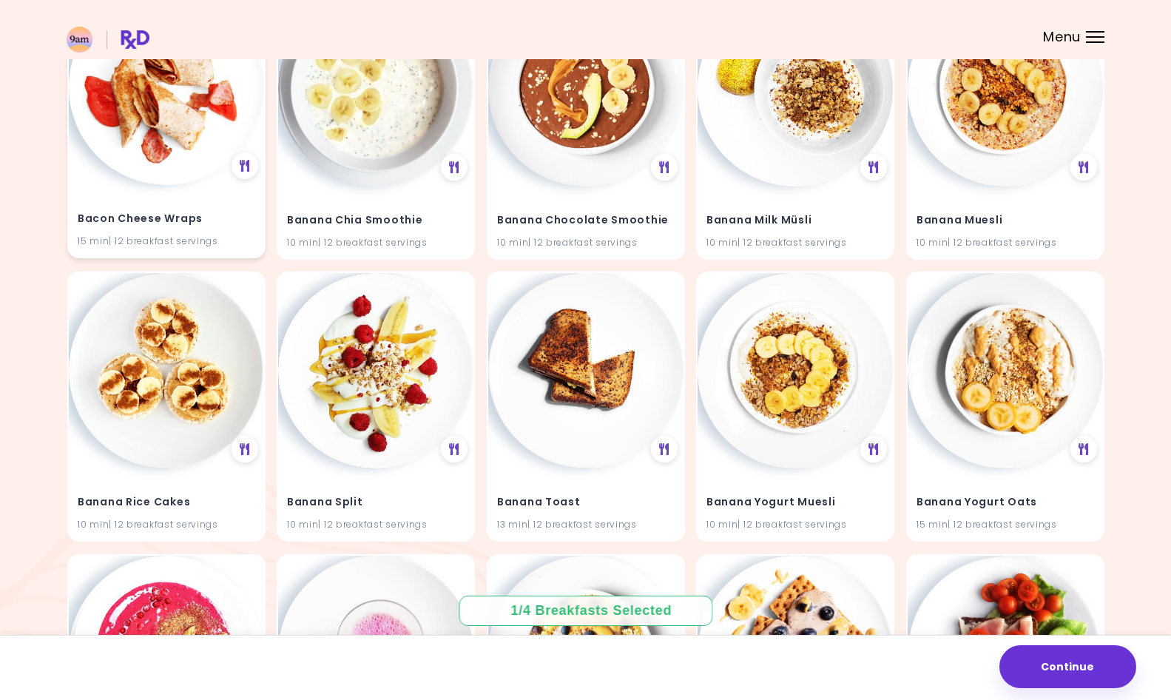
click at [163, 203] on div "Bacon Cheese Wraps 15 min | 12 breakfast servings" at bounding box center [166, 221] width 195 height 72
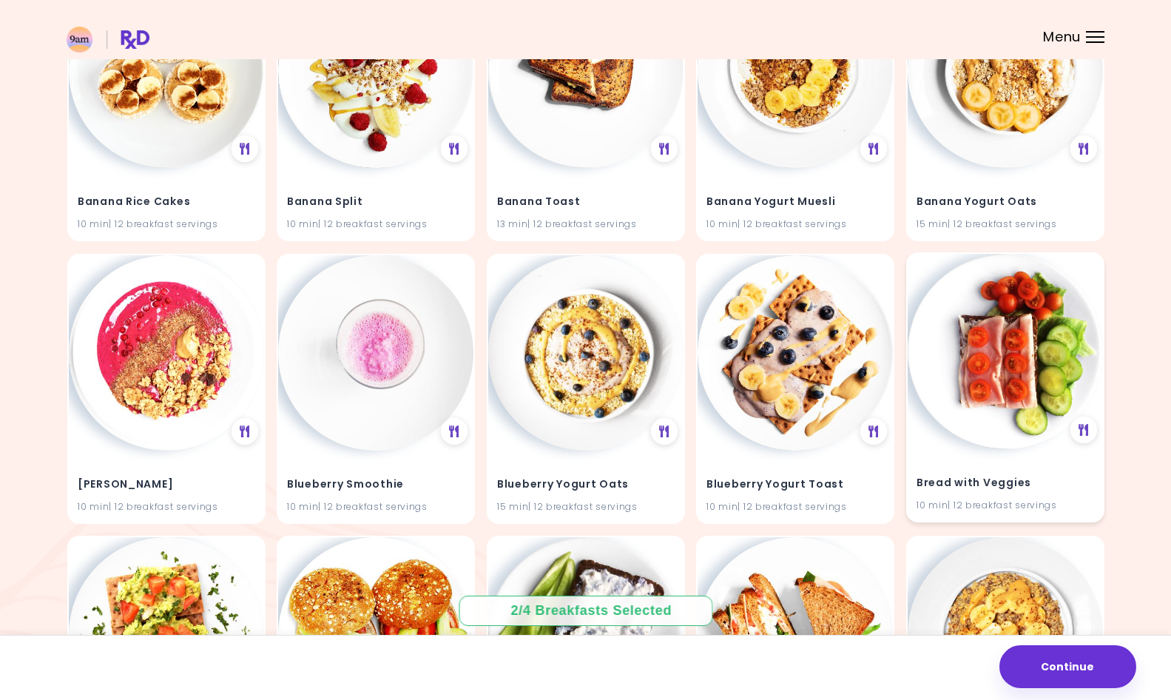
scroll to position [806, 0]
click at [1052, 419] on img at bounding box center [1005, 350] width 195 height 195
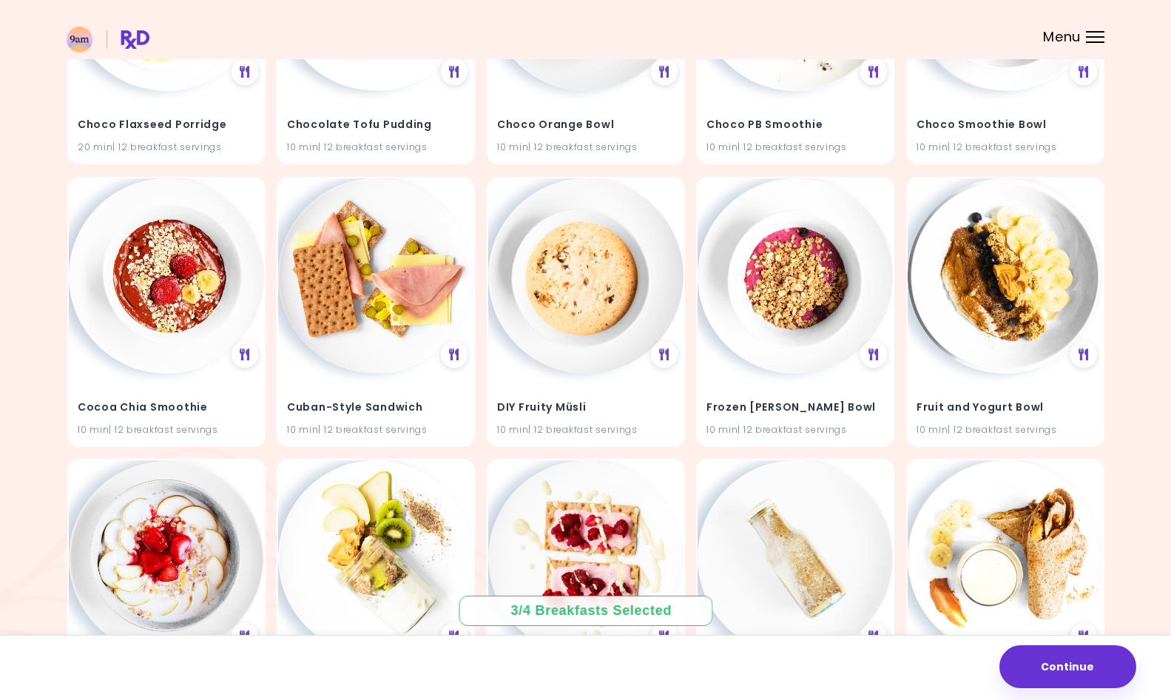
scroll to position [2055, 0]
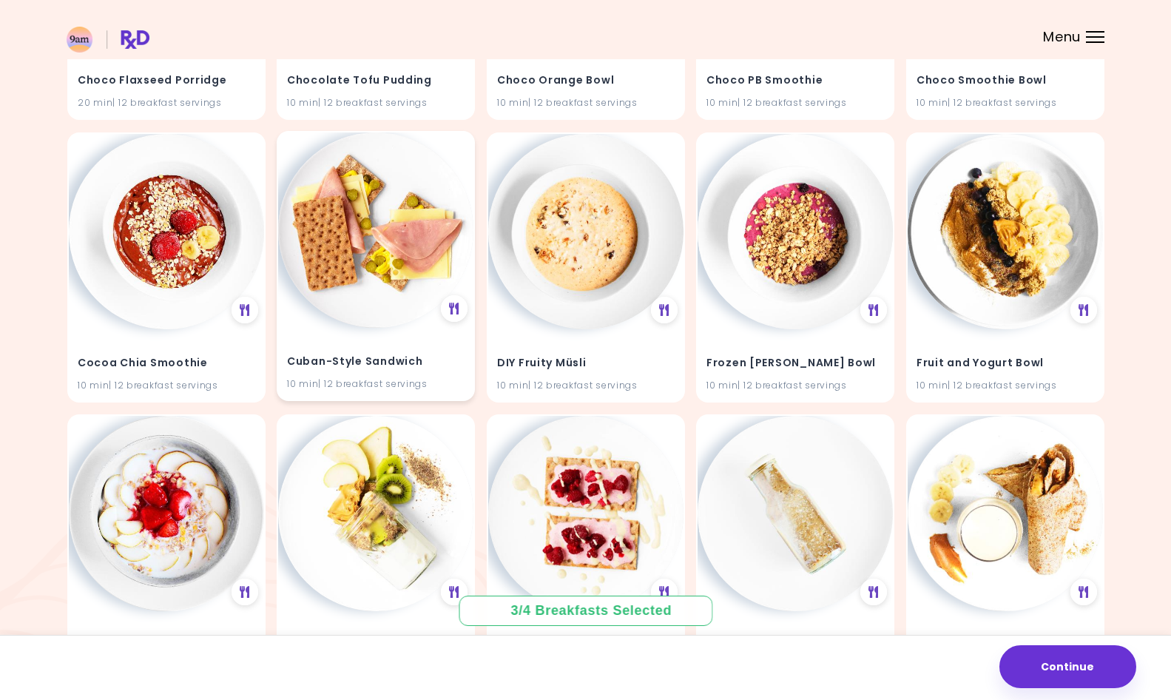
click at [425, 262] on img at bounding box center [375, 229] width 195 height 195
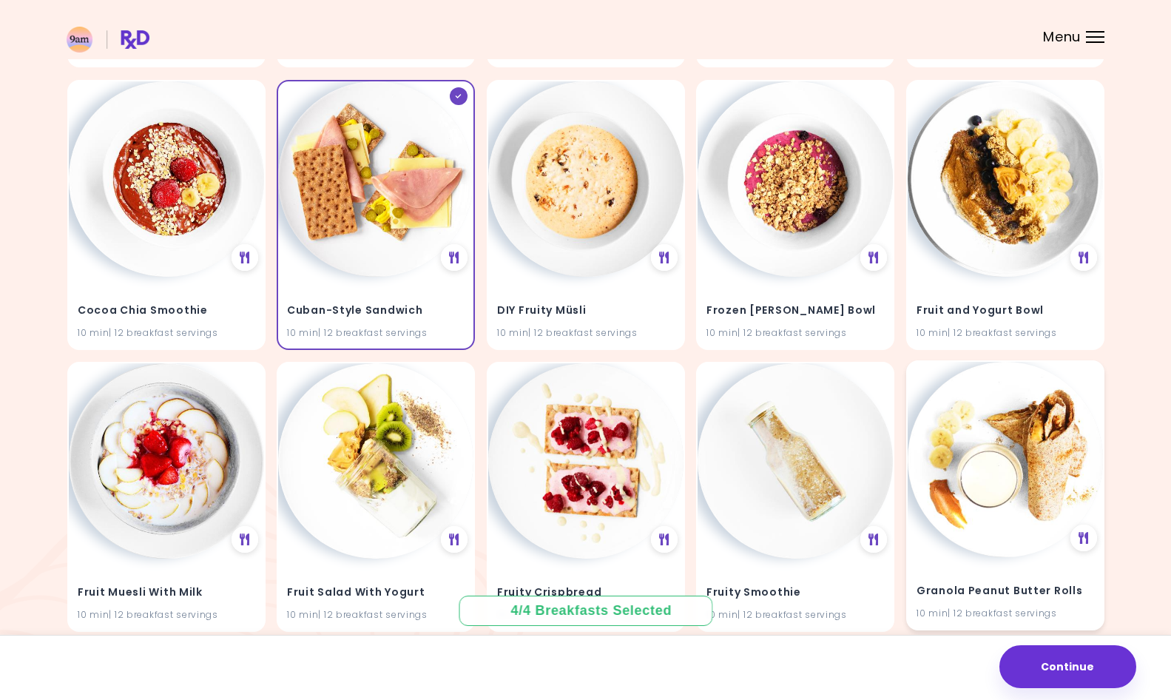
scroll to position [2219, 0]
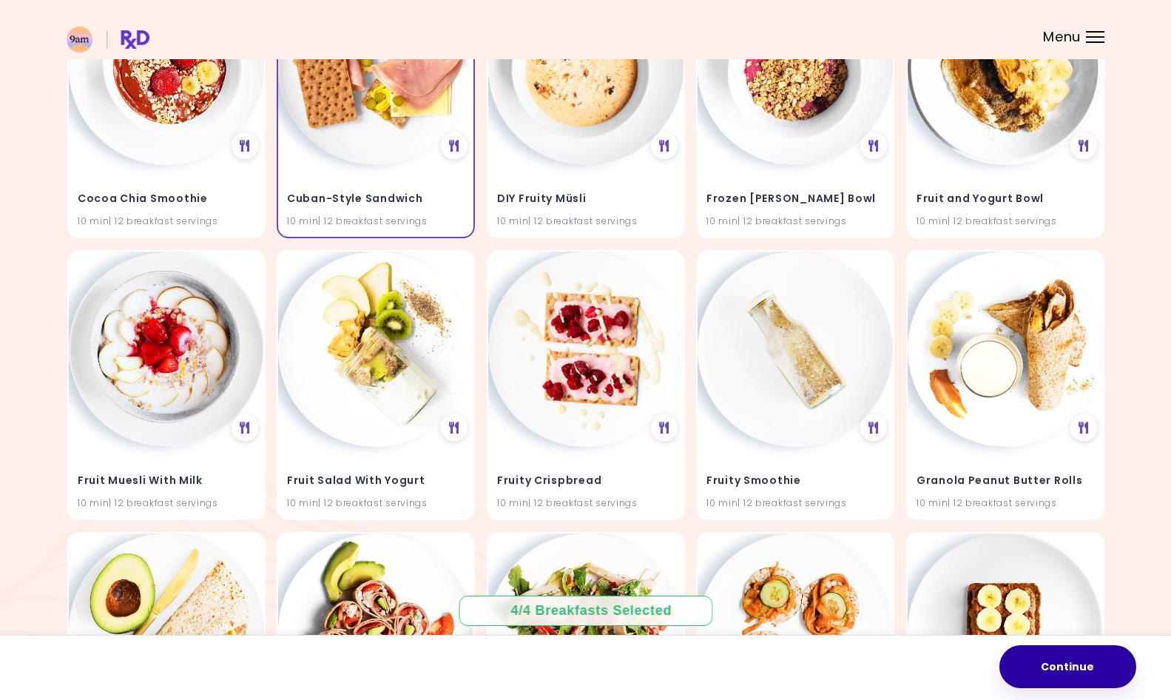
click at [1084, 677] on button "Continue" at bounding box center [1067, 666] width 137 height 43
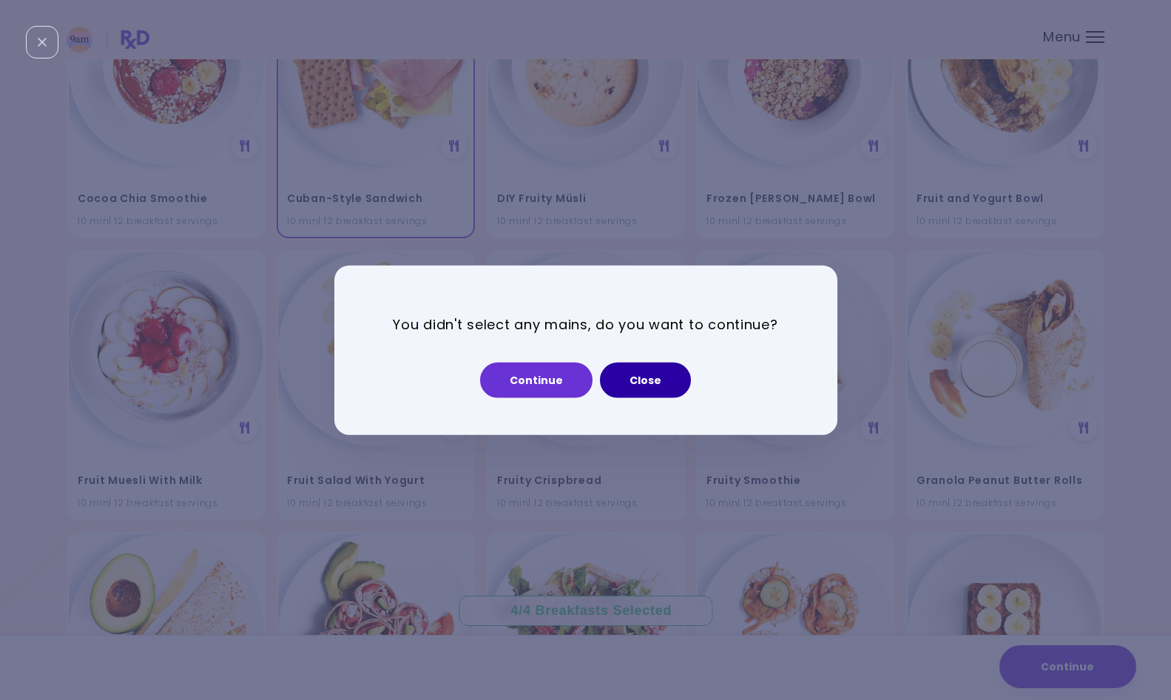
click at [633, 382] on button "Close" at bounding box center [645, 380] width 91 height 36
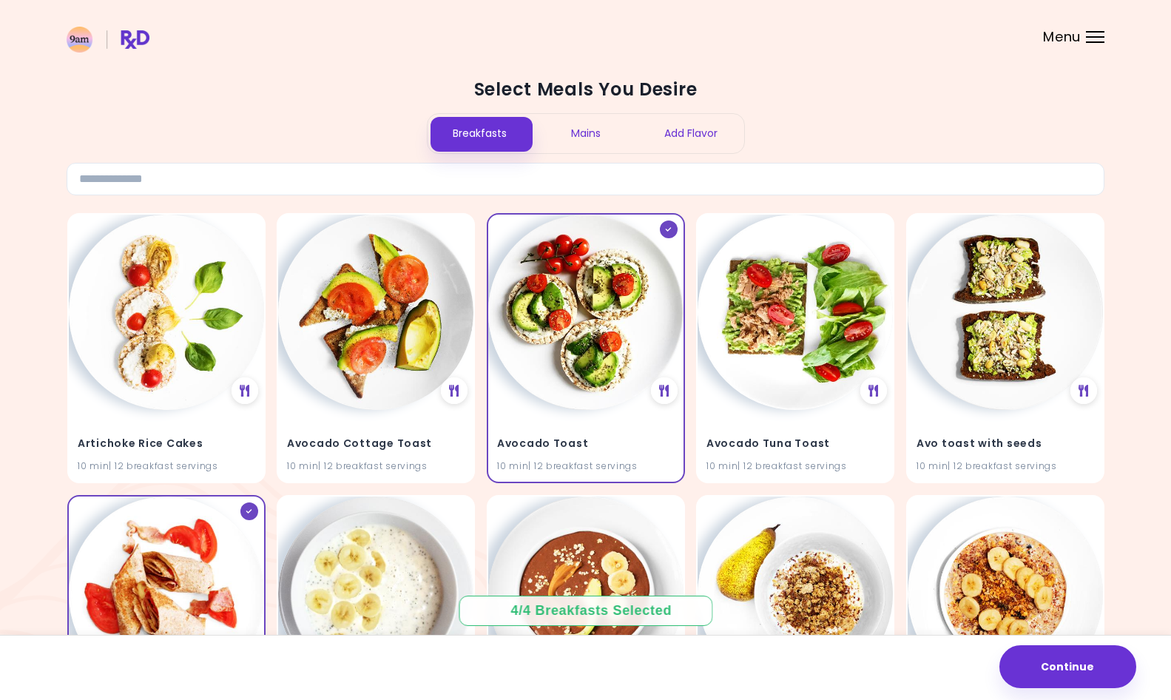
scroll to position [0, 0]
drag, startPoint x: 579, startPoint y: 135, endPoint x: 579, endPoint y: 156, distance: 20.7
click at [579, 135] on div "Mains" at bounding box center [586, 133] width 106 height 39
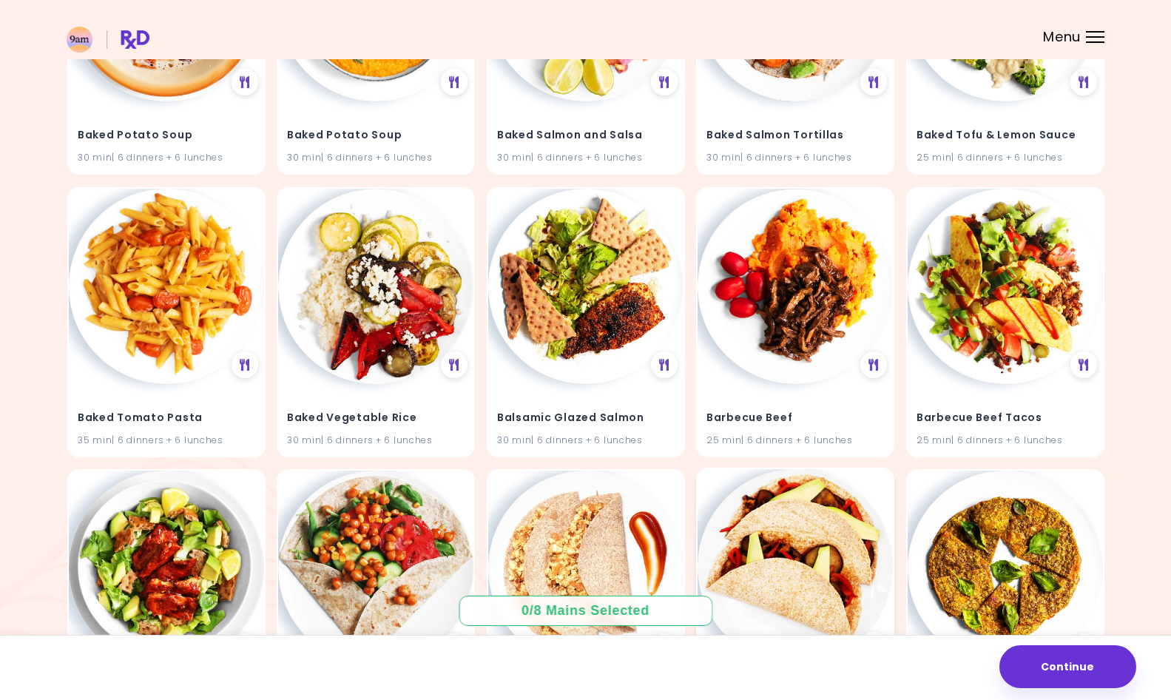
scroll to position [2001, 0]
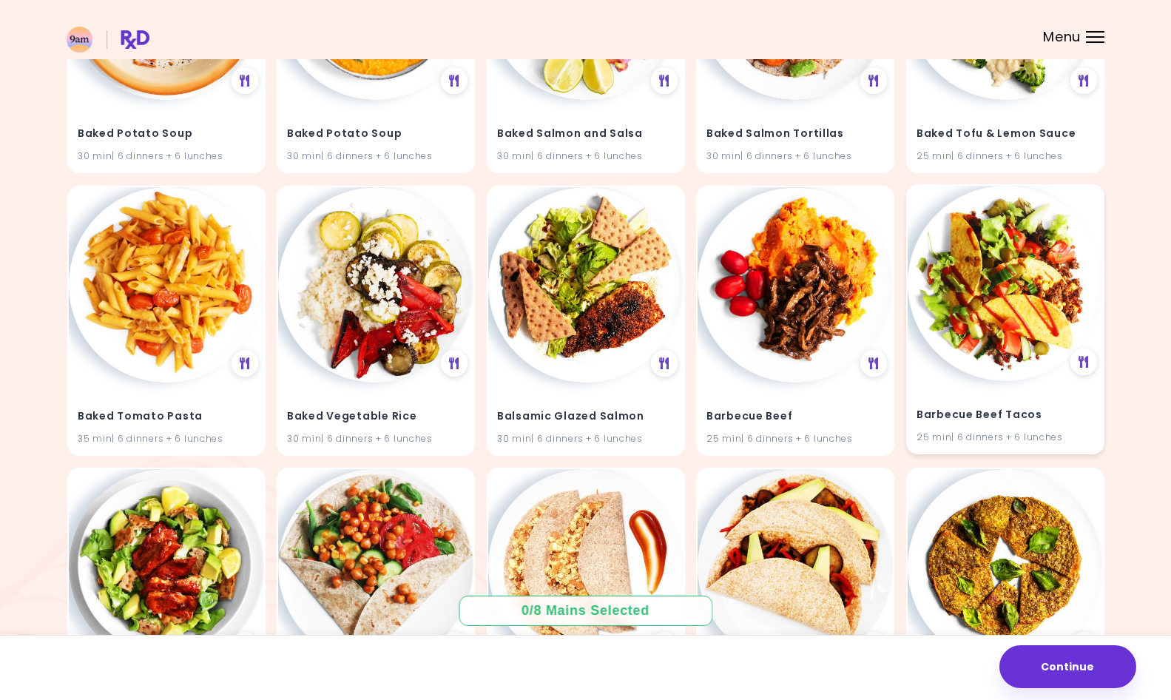
click at [1030, 393] on div "Barbecue Beef Tacos 25 min | 6 dinners + 6 lunches" at bounding box center [1005, 416] width 195 height 72
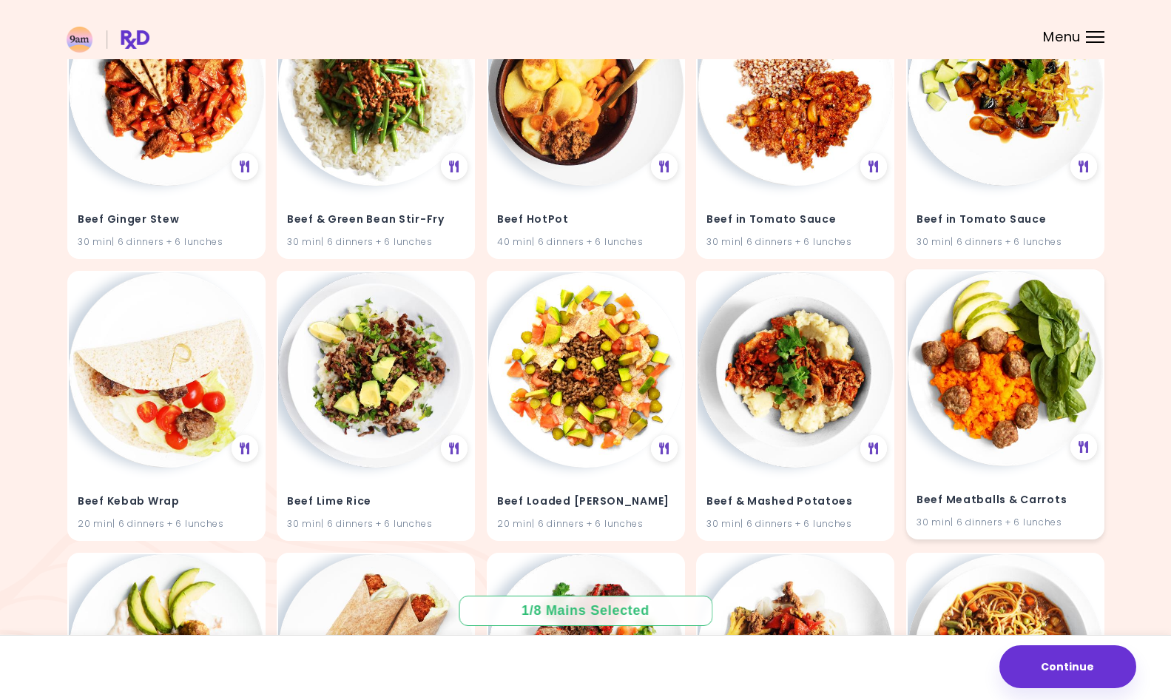
scroll to position [3569, 0]
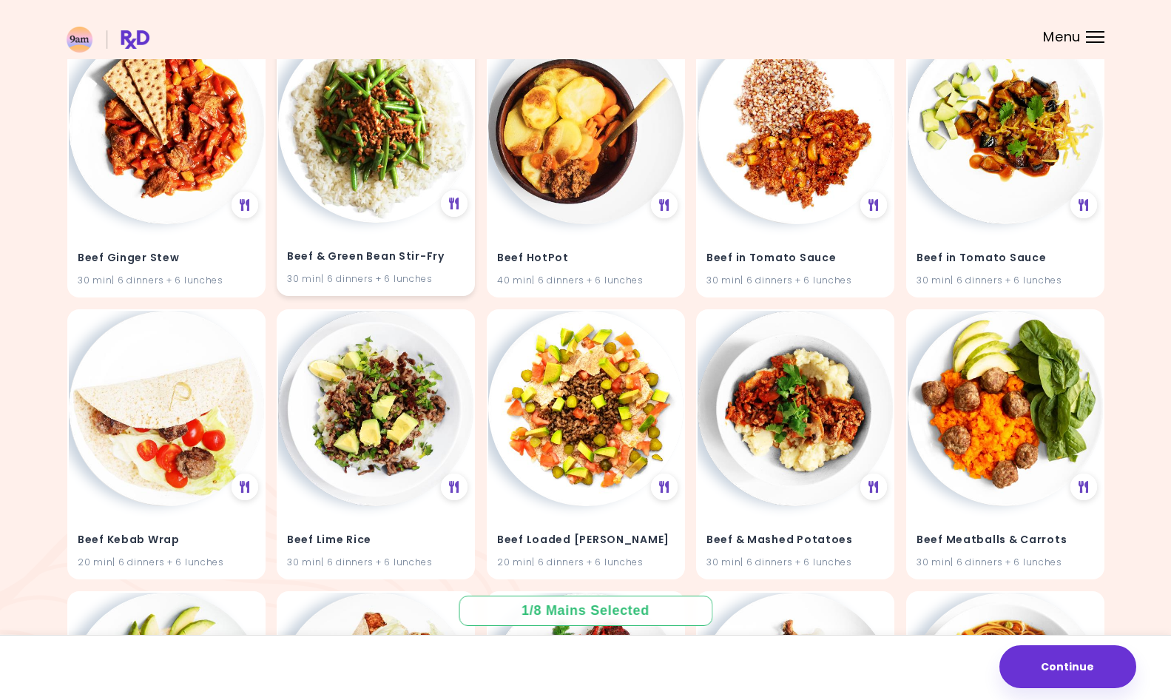
click at [401, 245] on h4 "Beef & Green Bean Stir-Fry" at bounding box center [376, 257] width 178 height 24
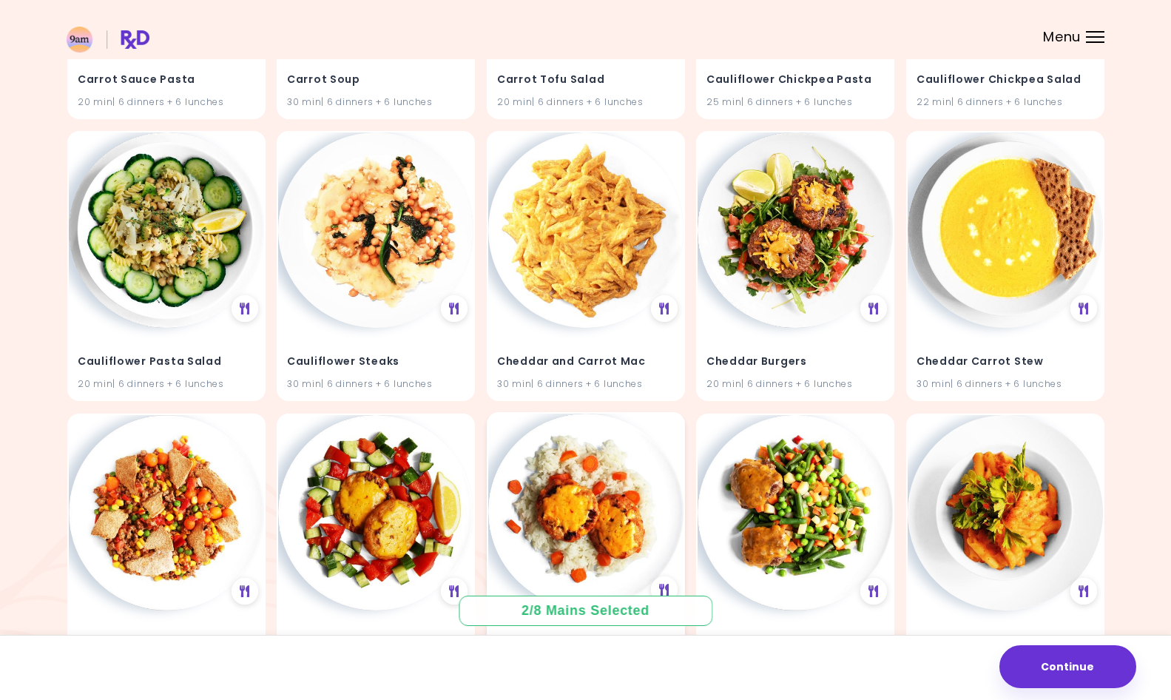
scroll to position [7132, 0]
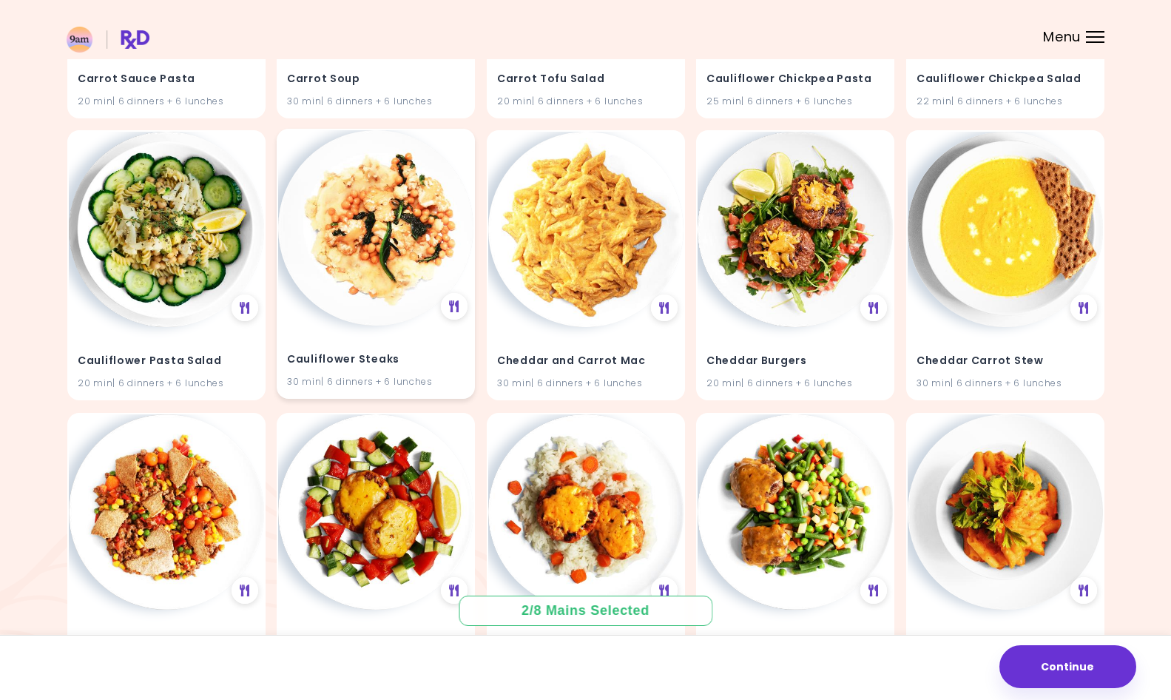
click at [342, 348] on h4 "Cauliflower Steaks" at bounding box center [376, 360] width 178 height 24
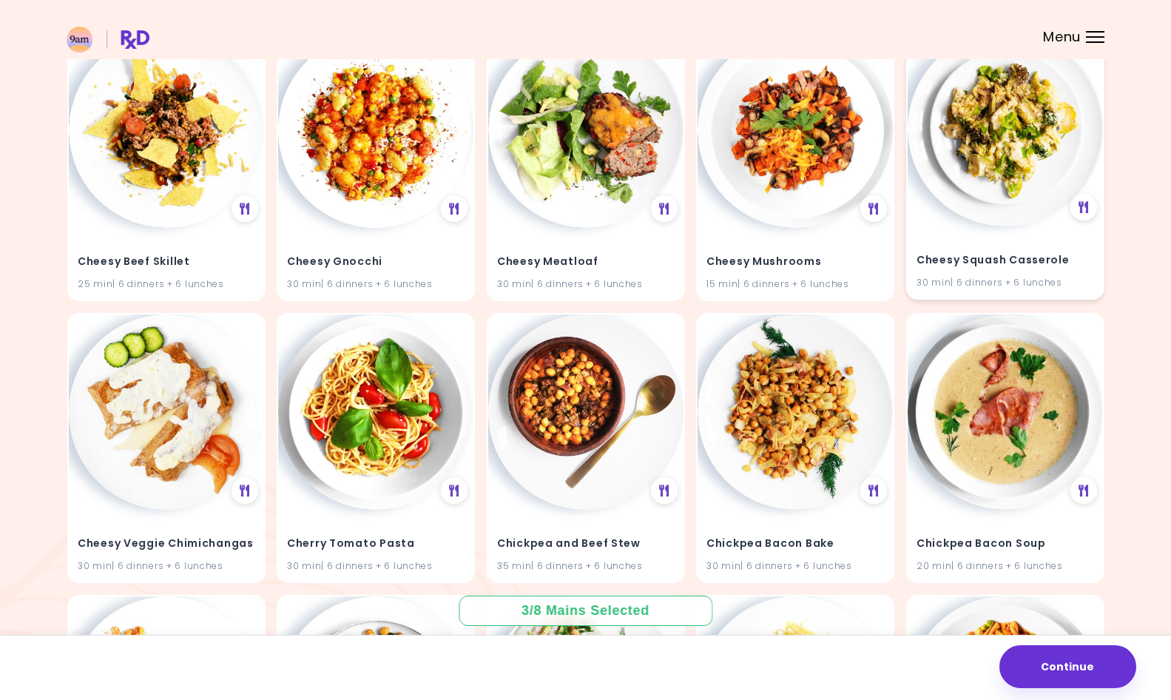
scroll to position [7808, 0]
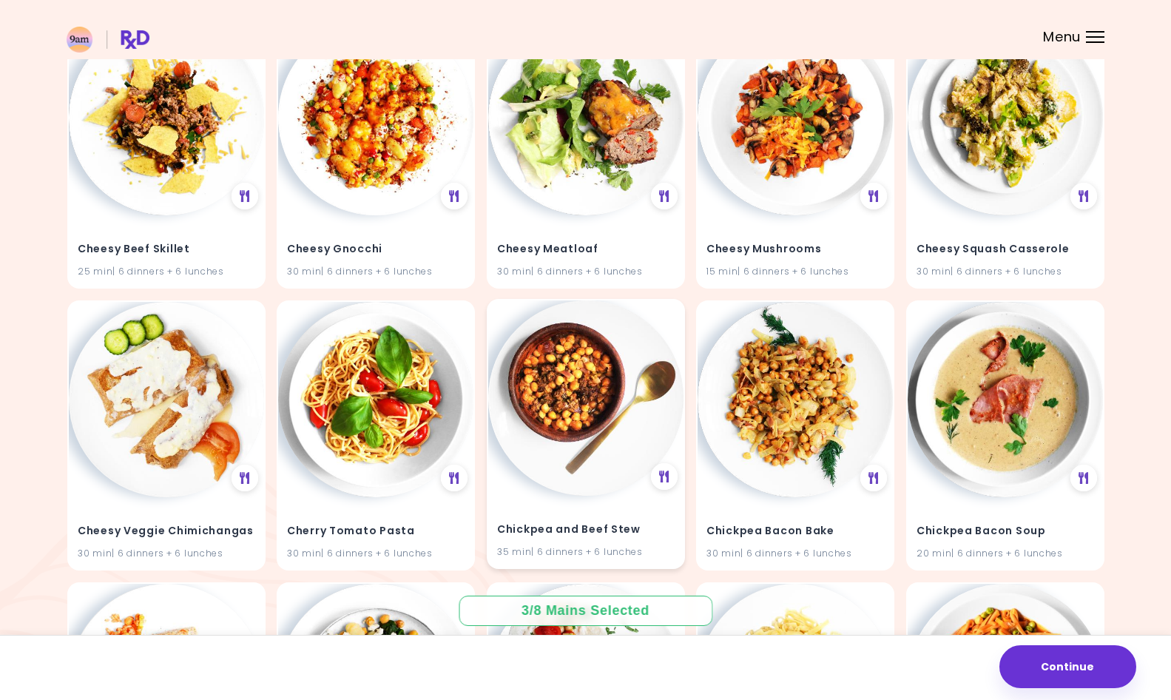
click at [571, 518] on h4 "Chickpea and Beef Stew" at bounding box center [586, 530] width 178 height 24
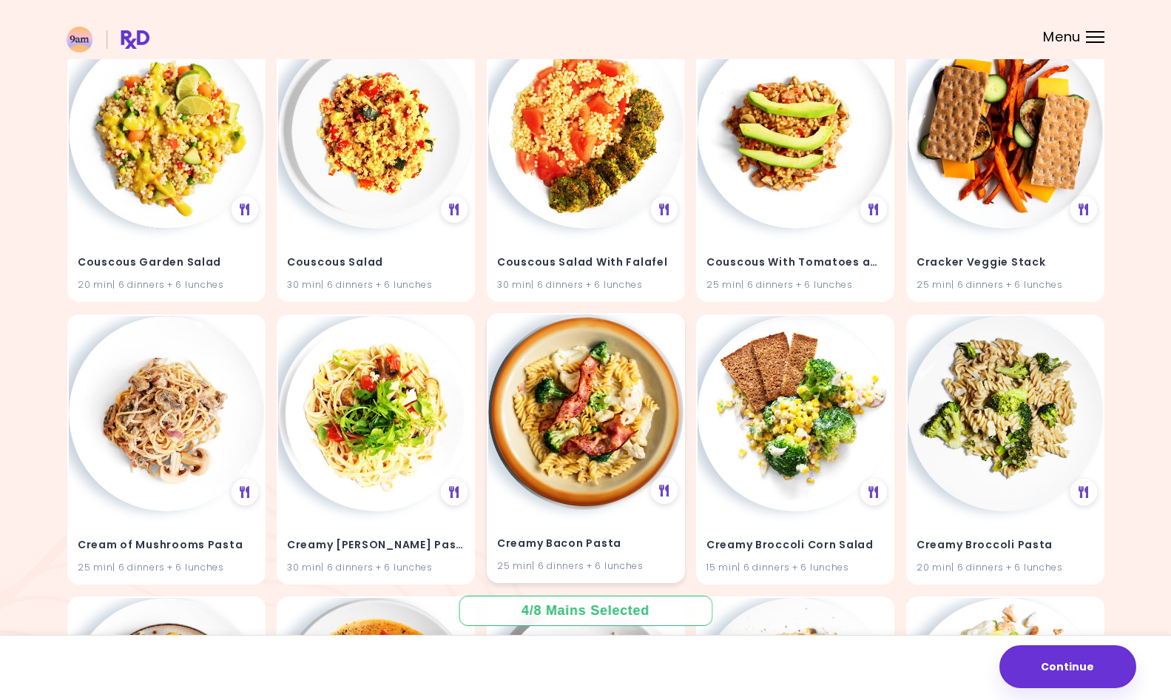
scroll to position [10335, 0]
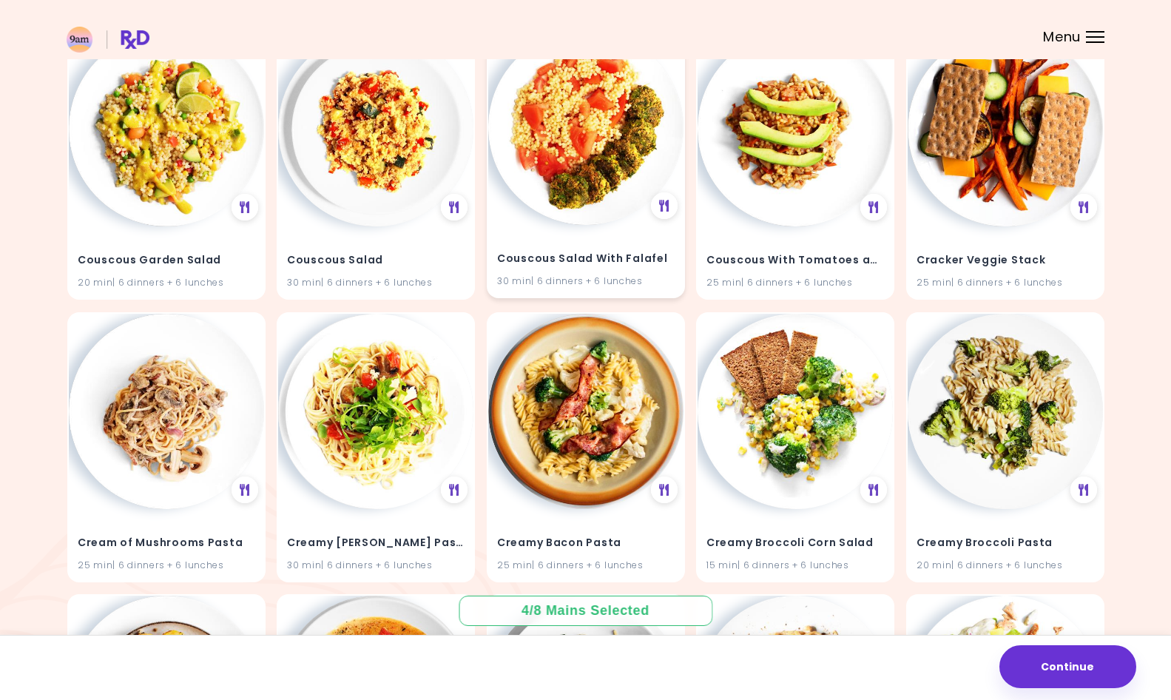
click at [590, 248] on h4 "Couscous Salad With Falafel" at bounding box center [586, 260] width 178 height 24
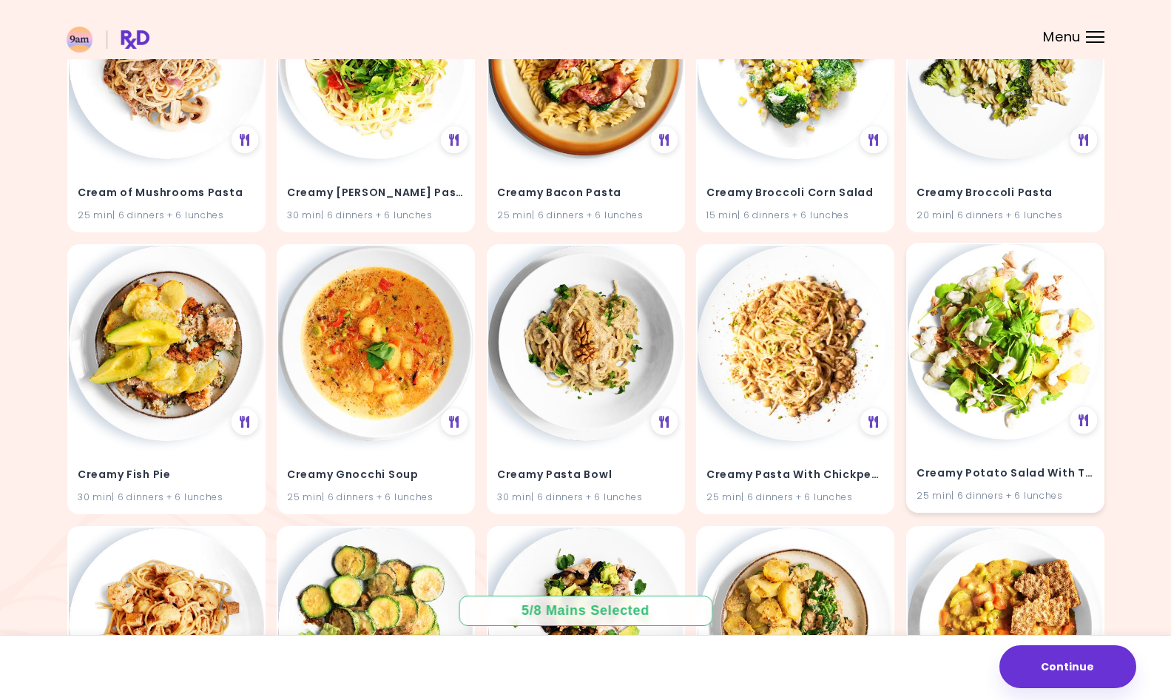
scroll to position [10685, 0]
click at [947, 179] on h4 "Creamy Broccoli Pasta" at bounding box center [1005, 191] width 178 height 24
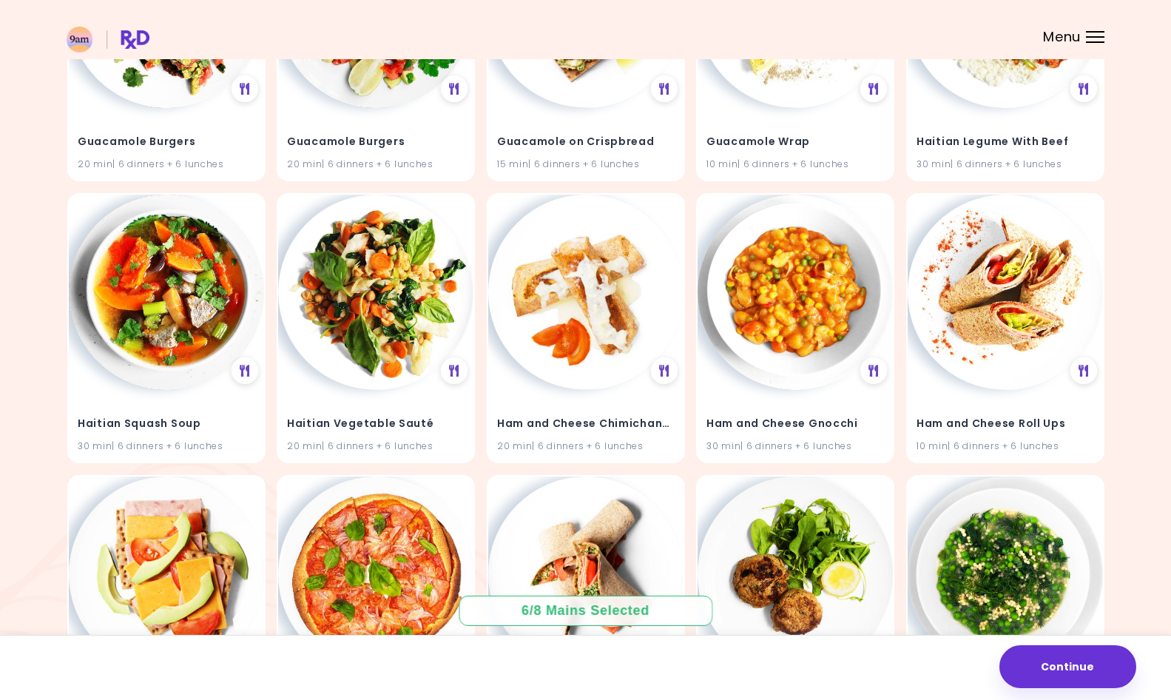
scroll to position [16119, 0]
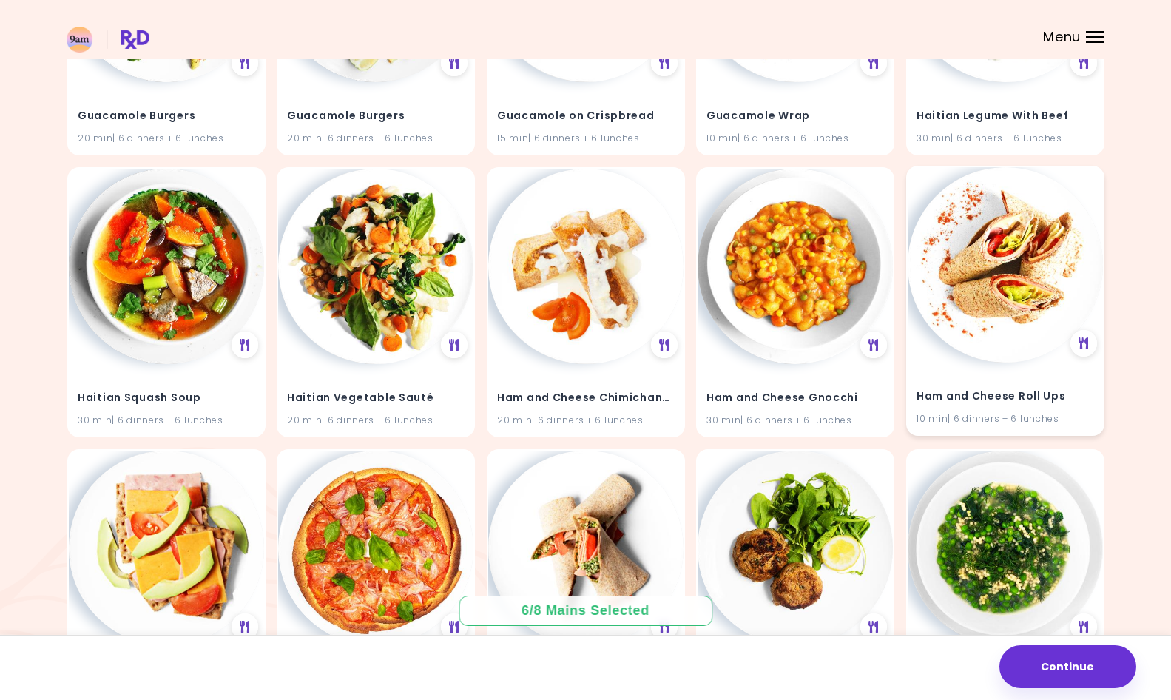
click at [972, 385] on h4 "Ham and Cheese Roll Ups" at bounding box center [1005, 397] width 178 height 24
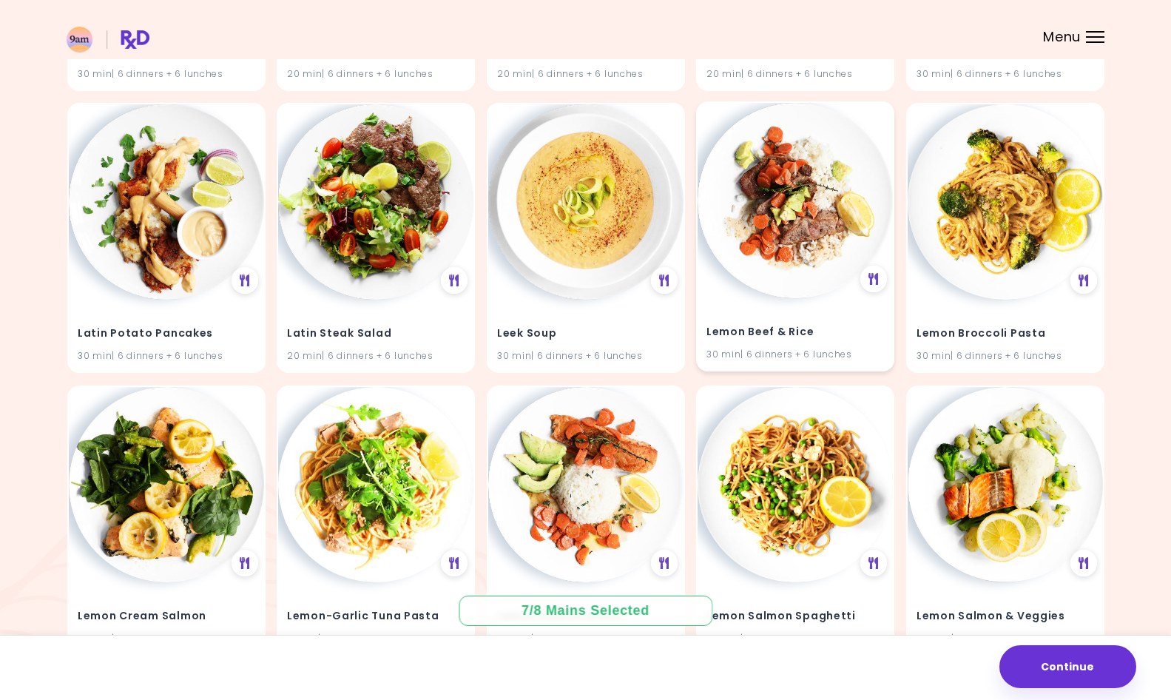
scroll to position [17594, 0]
click at [540, 297] on div "Leek Soup 30 min | 6 dinners + 6 lunches" at bounding box center [585, 333] width 195 height 72
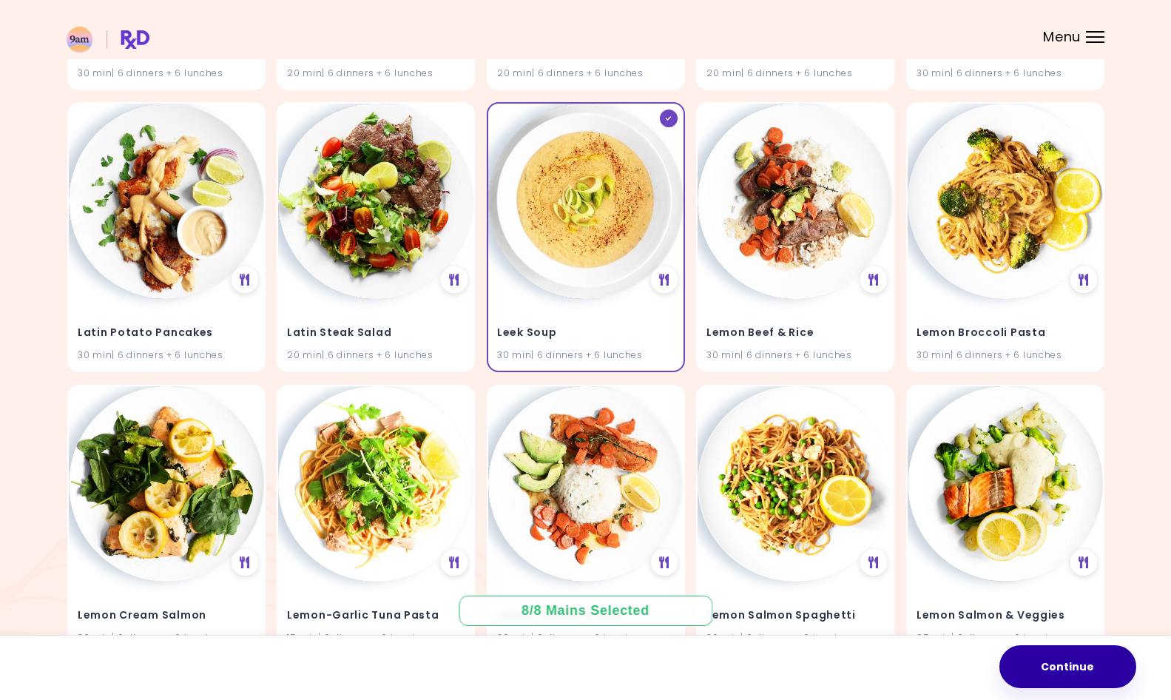
click at [1024, 665] on button "Continue" at bounding box center [1067, 666] width 137 height 43
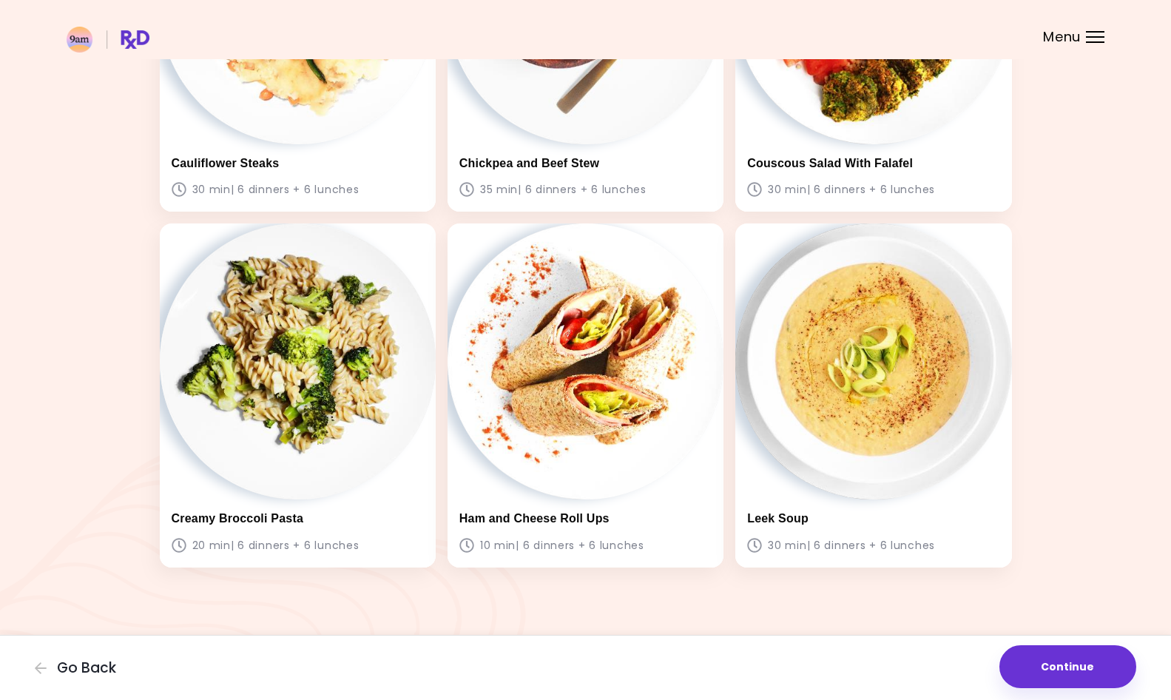
scroll to position [983, 0]
click at [1017, 675] on button "Continue" at bounding box center [1067, 666] width 137 height 43
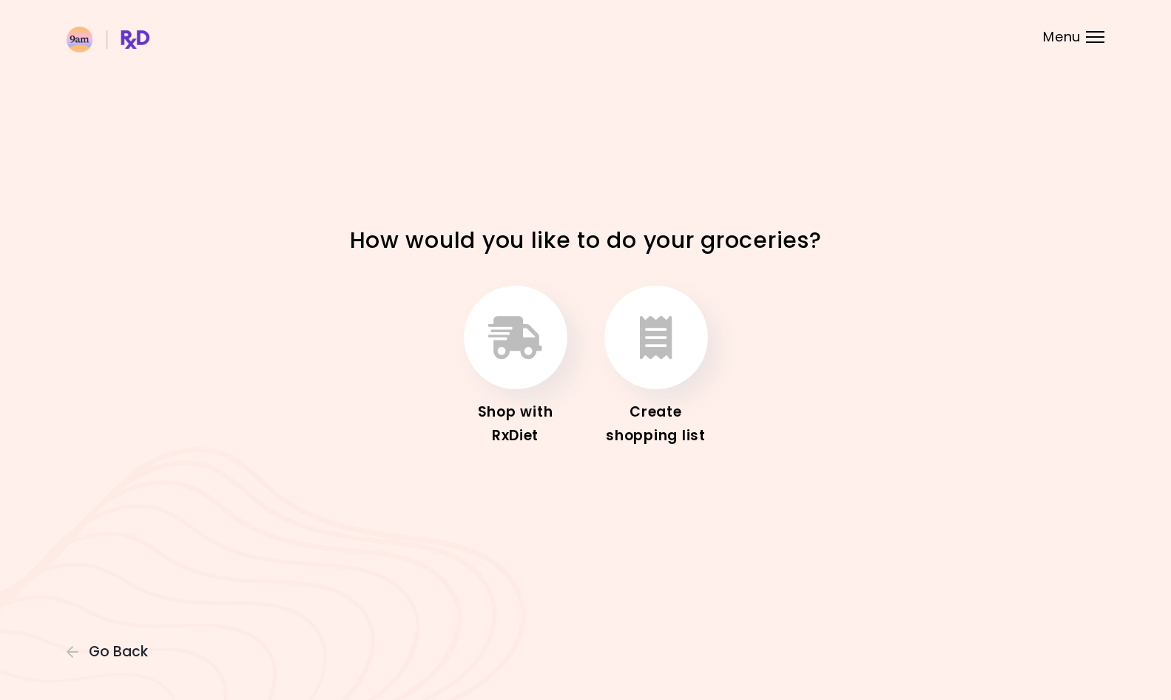
click at [549, 407] on div "Shop with RxDiet" at bounding box center [515, 423] width 118 height 47
click at [660, 450] on div "Shop with RxDiet Create shopping list" at bounding box center [586, 367] width 518 height 180
click at [660, 428] on div "Create shopping list" at bounding box center [656, 423] width 118 height 47
click at [617, 349] on button "button" at bounding box center [656, 337] width 104 height 104
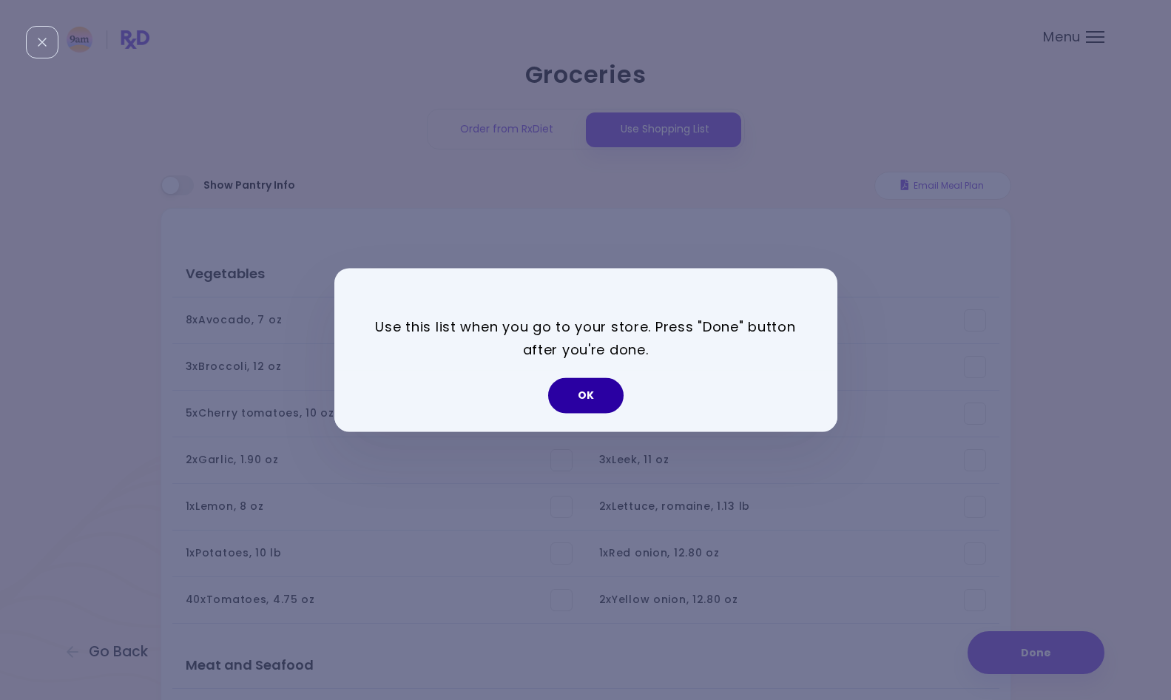
click at [599, 390] on button "OK" at bounding box center [585, 396] width 75 height 36
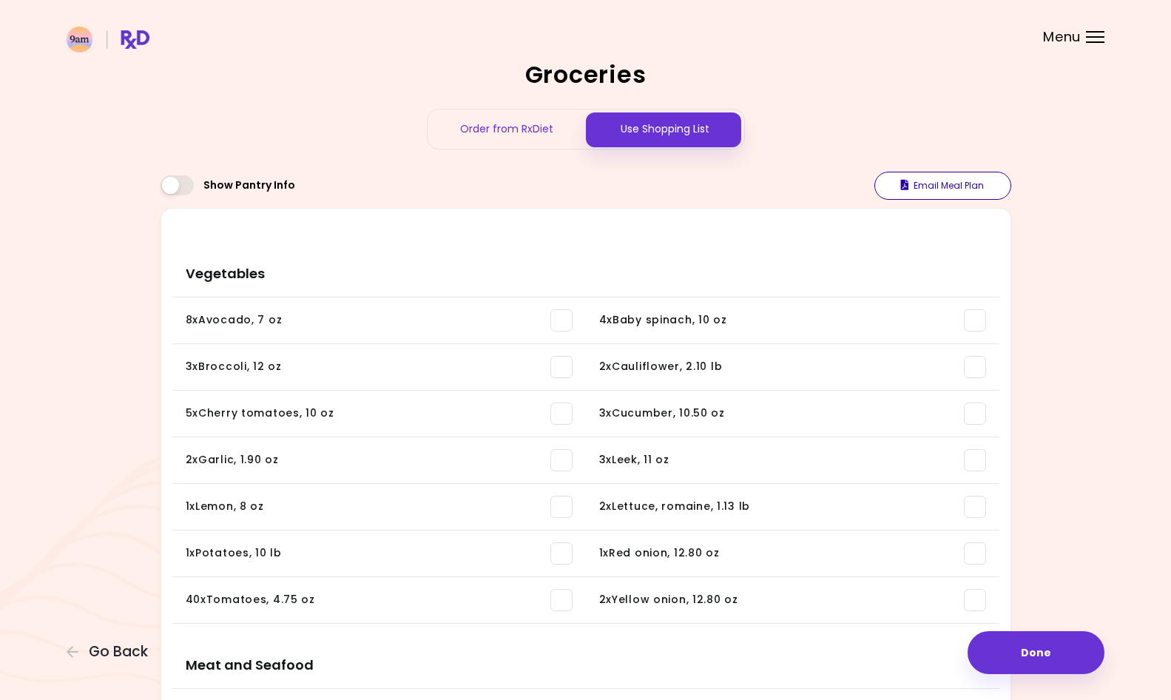
click at [949, 192] on button "Email Meal Plan" at bounding box center [942, 186] width 137 height 28
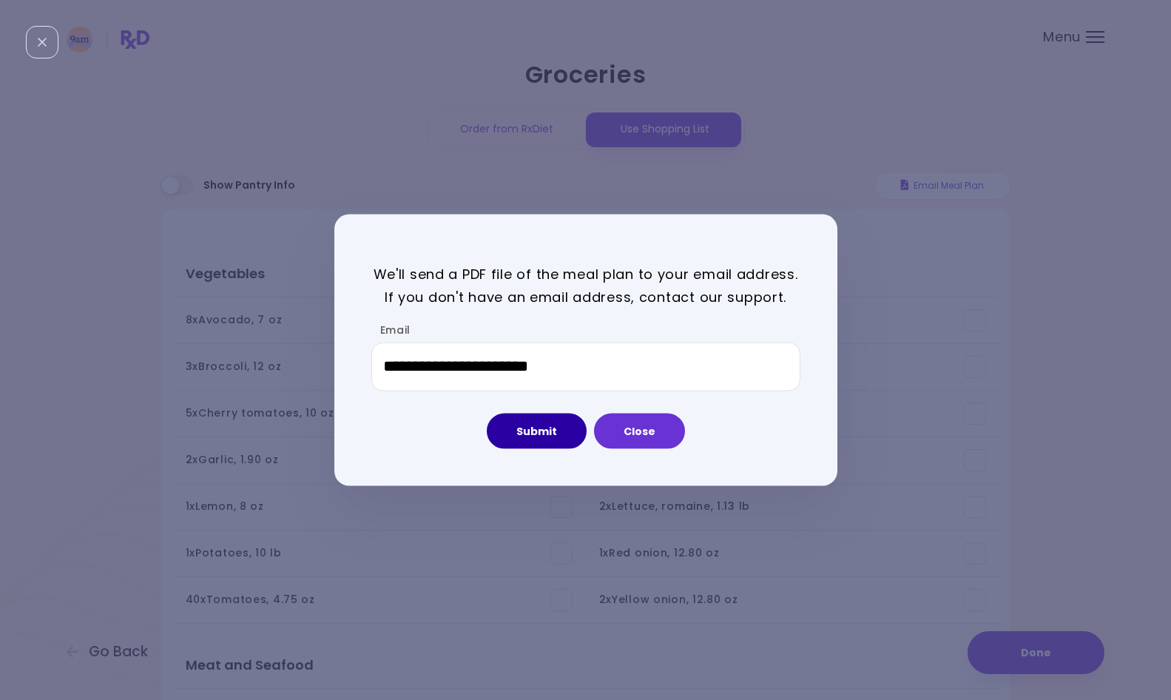
click at [539, 439] on button "Submit" at bounding box center [537, 431] width 100 height 36
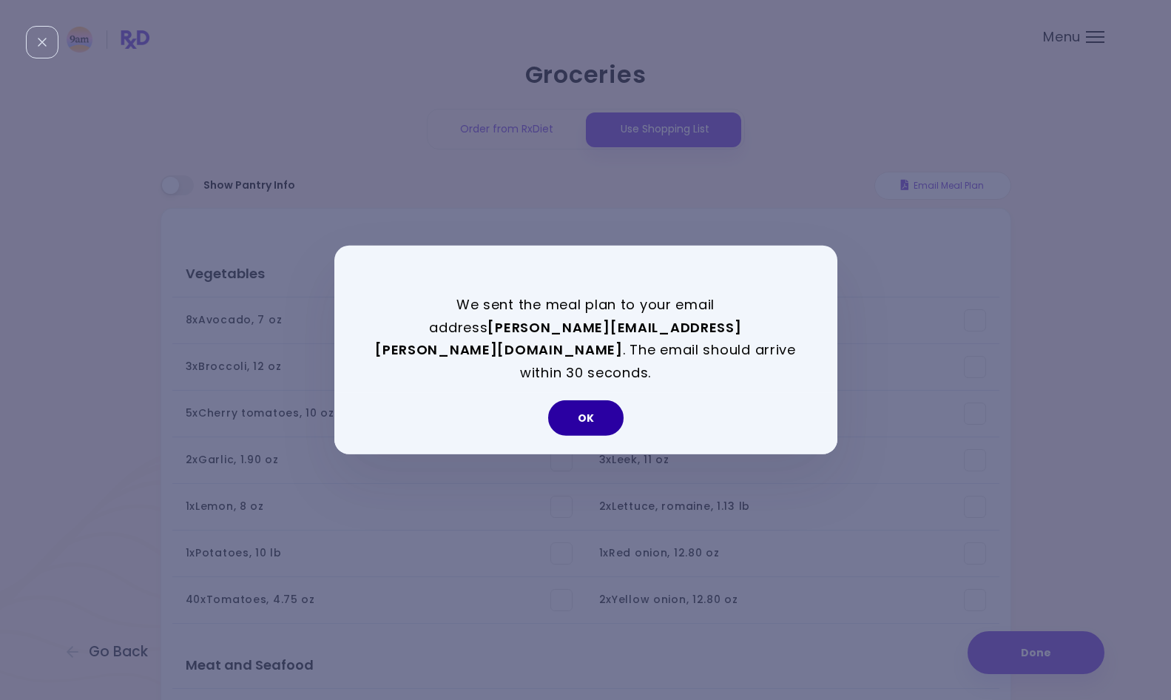
click at [597, 401] on button "OK" at bounding box center [585, 418] width 75 height 36
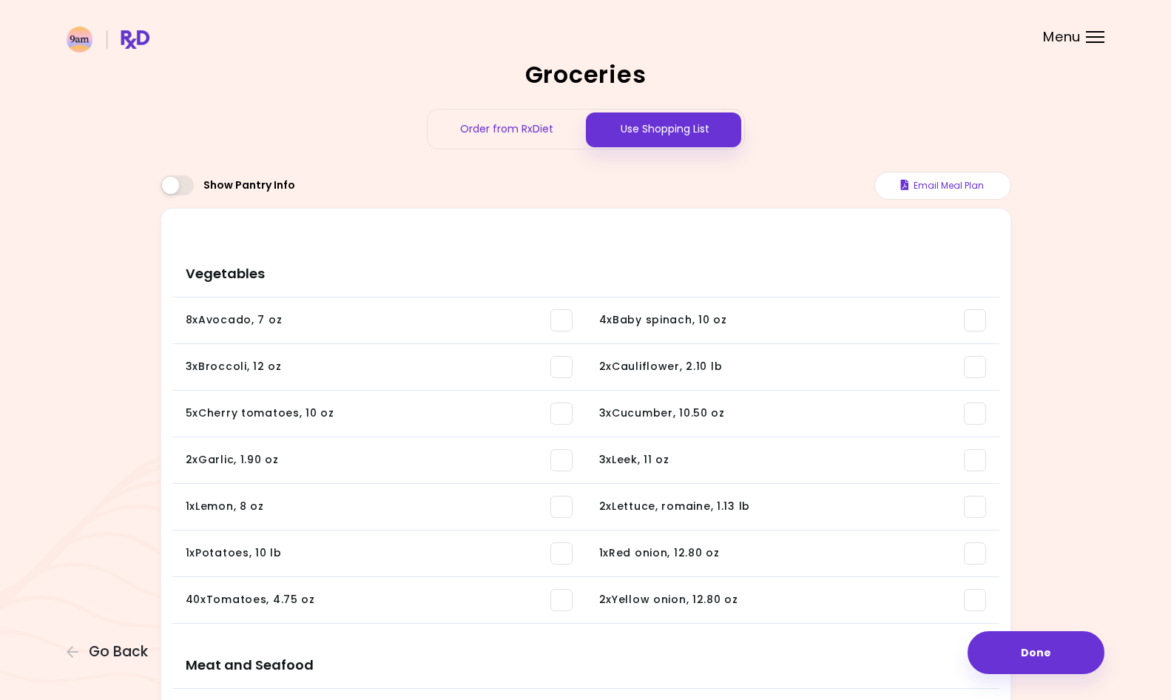
click at [192, 186] on span at bounding box center [176, 185] width 33 height 20
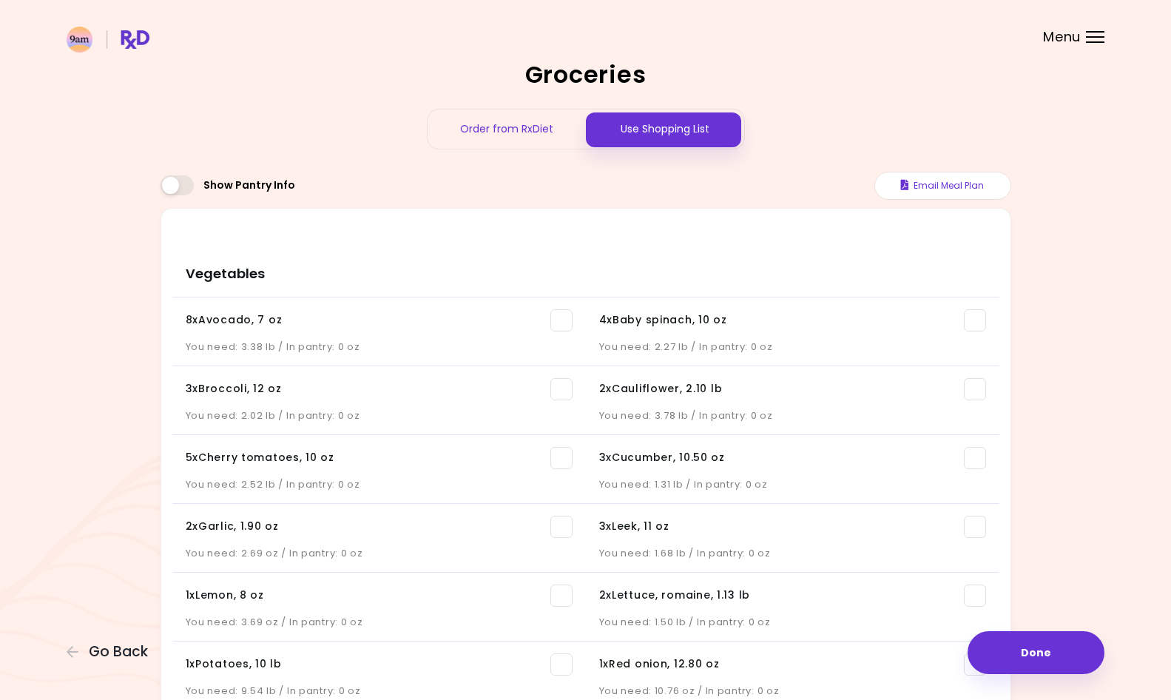
click at [193, 187] on span at bounding box center [176, 185] width 33 height 20
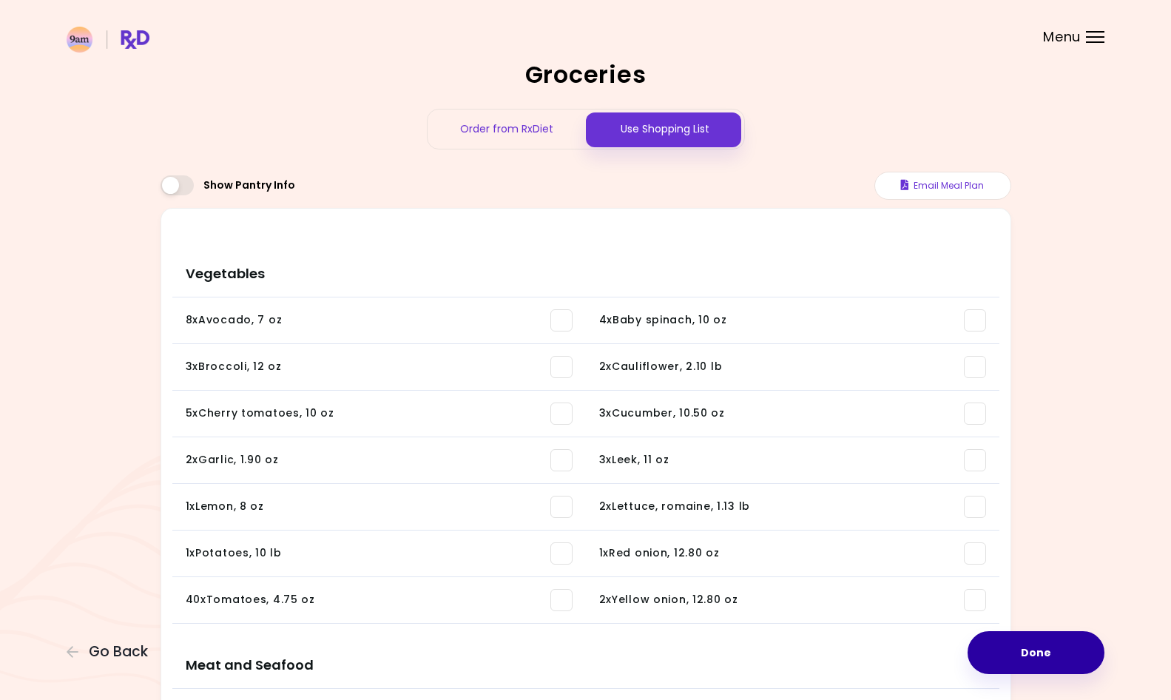
click at [1047, 652] on button "Done" at bounding box center [1035, 652] width 137 height 43
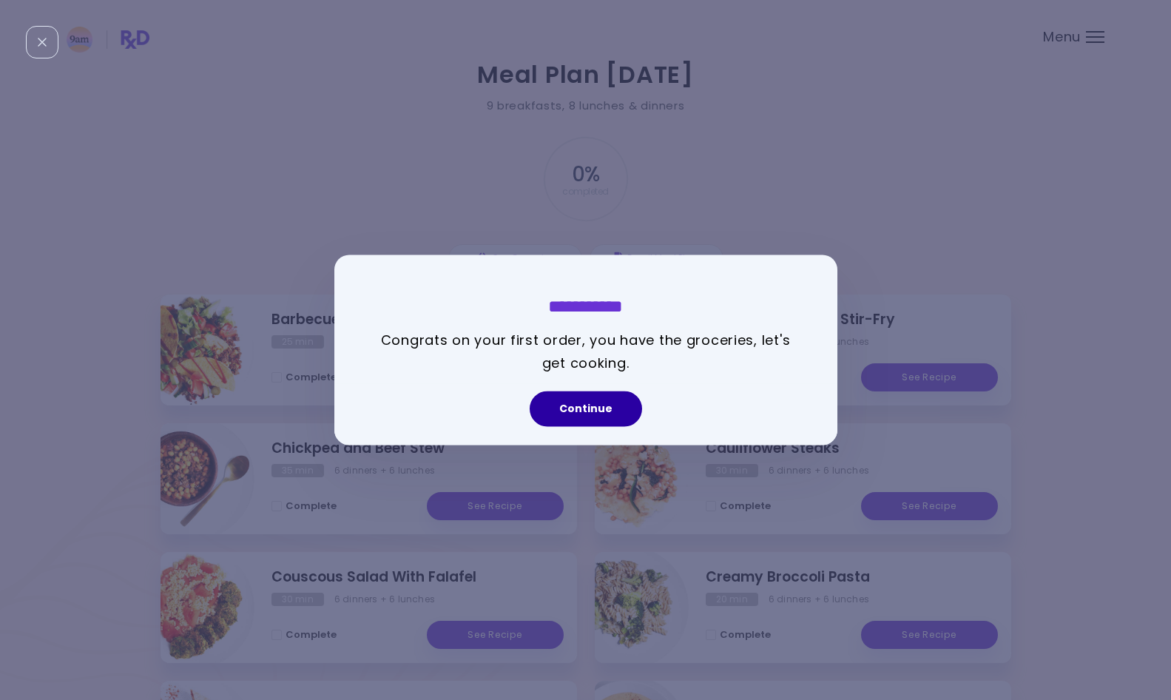
click at [580, 405] on button "Continue" at bounding box center [586, 409] width 112 height 36
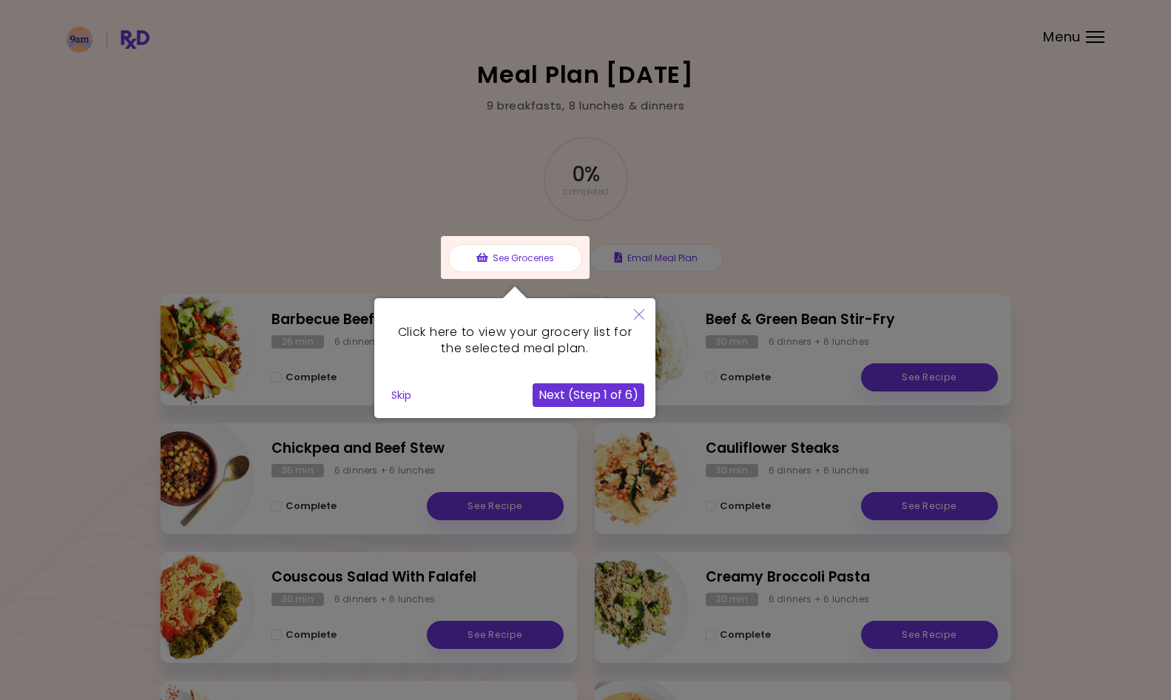
click at [581, 404] on button "Next (Step 1 of 6)" at bounding box center [589, 395] width 112 height 24
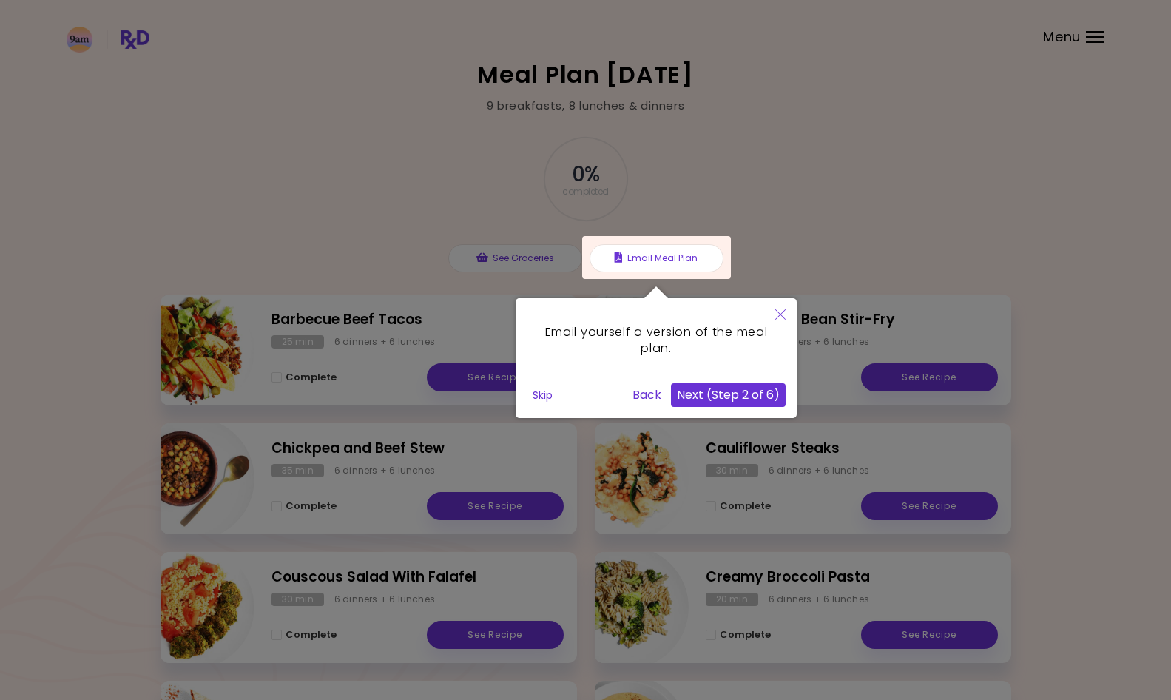
click at [731, 398] on button "Next (Step 2 of 6)" at bounding box center [728, 395] width 115 height 24
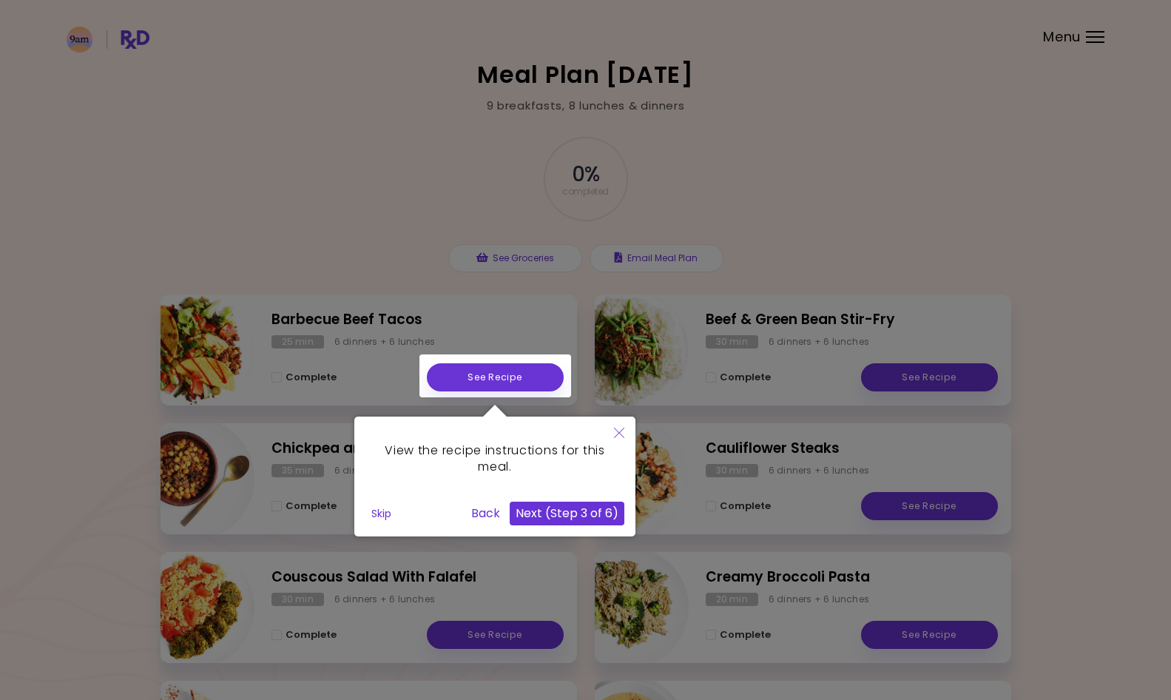
click at [619, 502] on button "Next (Step 3 of 6)" at bounding box center [567, 513] width 115 height 24
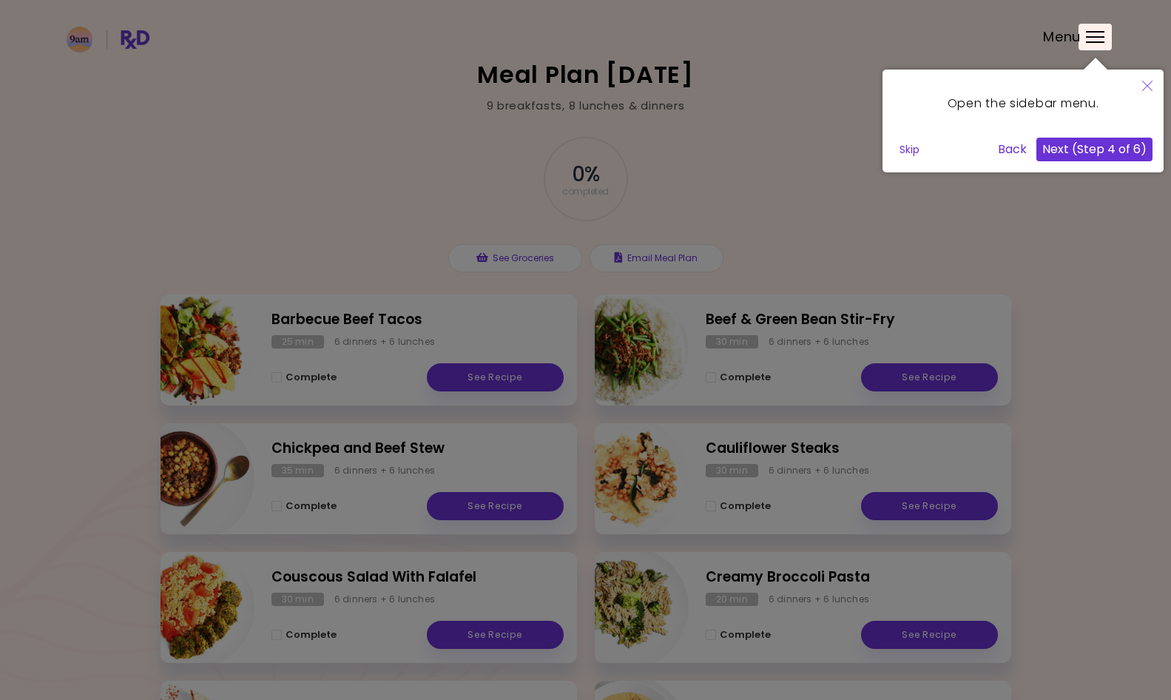
click at [1112, 146] on button "Next (Step 4 of 6)" at bounding box center [1094, 150] width 116 height 24
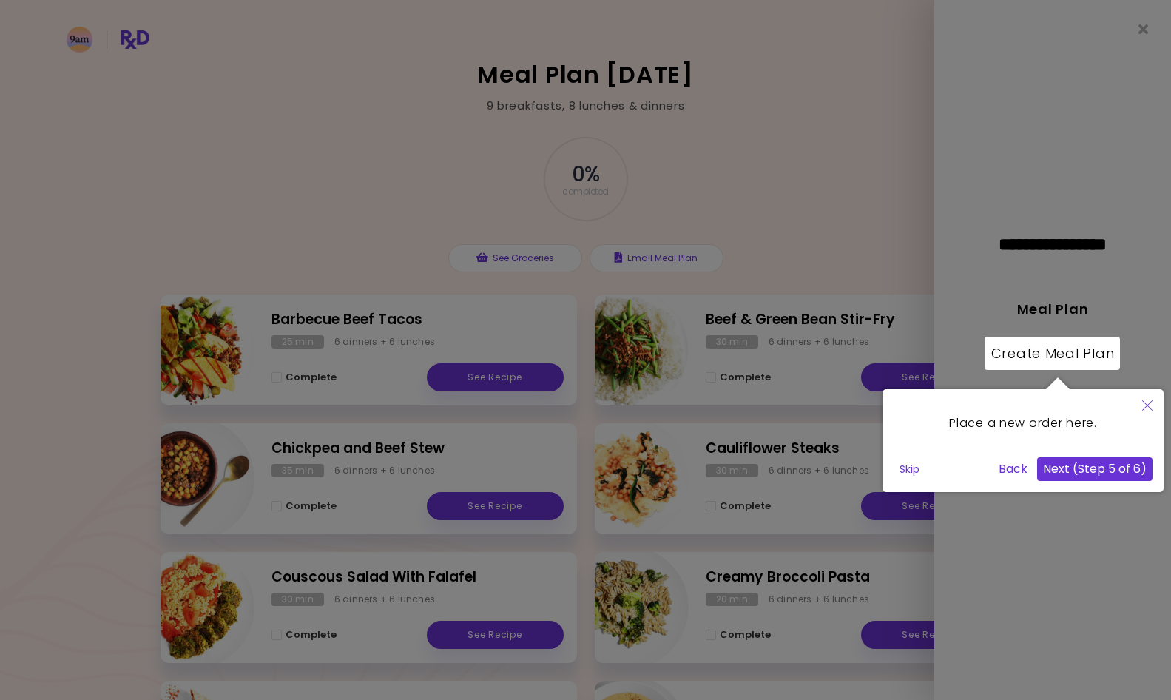
click at [1086, 476] on button "Next (Step 5 of 6)" at bounding box center [1094, 469] width 115 height 24
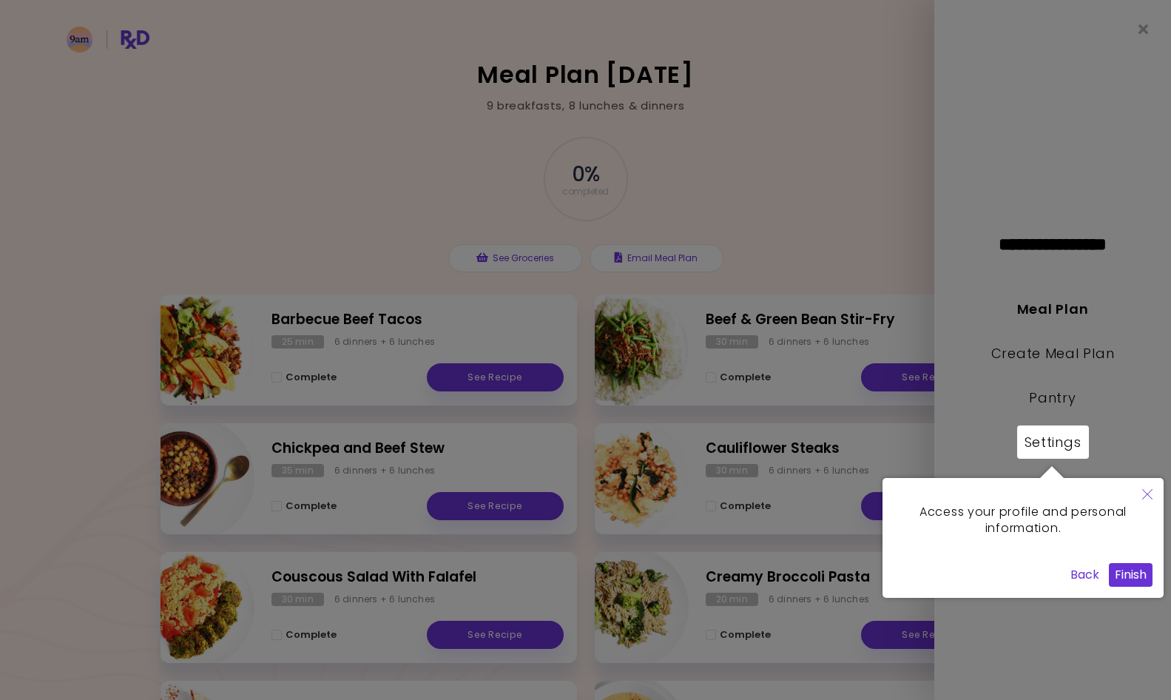
click at [1123, 581] on button "Finish" at bounding box center [1131, 575] width 44 height 24
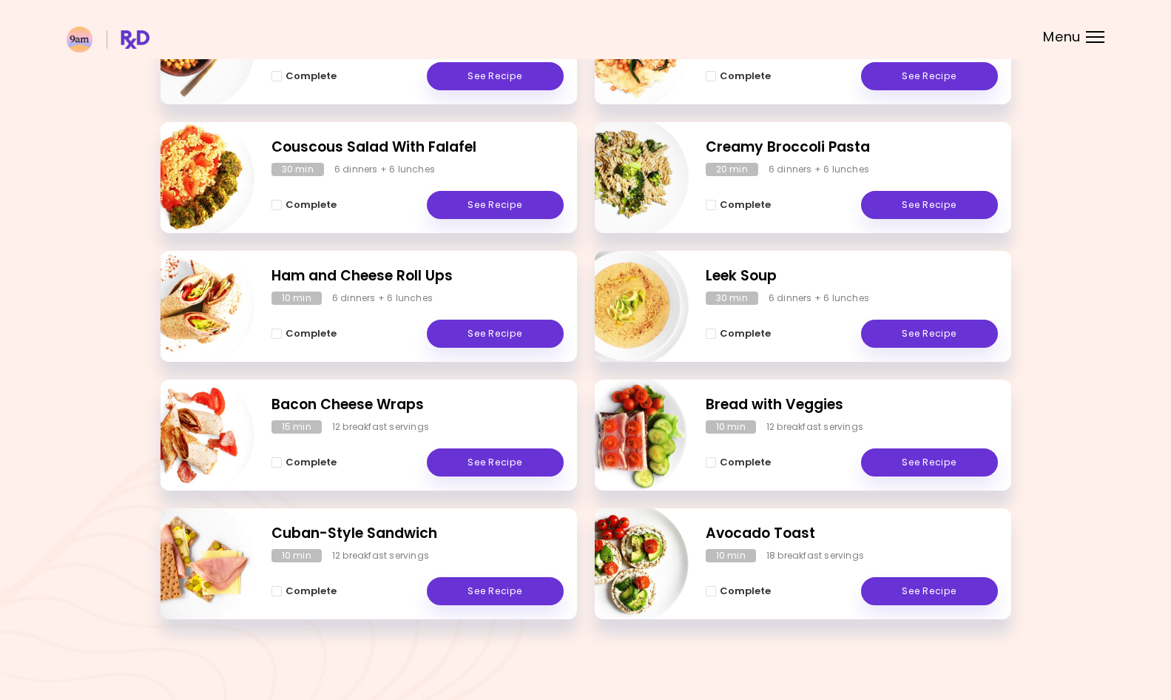
scroll to position [429, 0]
